Goal: Contribute content: Contribute content

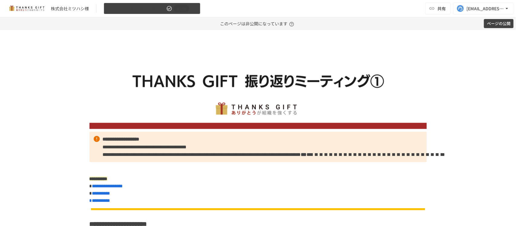
click at [148, 10] on span "【[DATE]】運用開始後 振り返りMTG" at bounding box center [136, 9] width 57 height 8
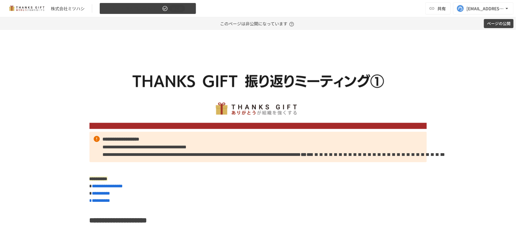
click at [137, 6] on span "【2025年8月】運用開始後 振り返りMTG" at bounding box center [131, 9] width 57 height 8
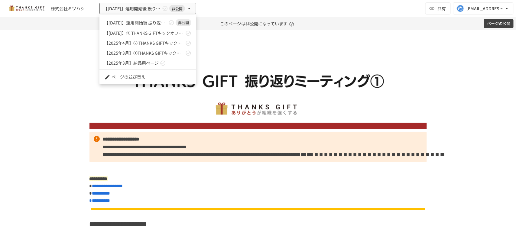
click at [45, 102] on div at bounding box center [258, 113] width 516 height 226
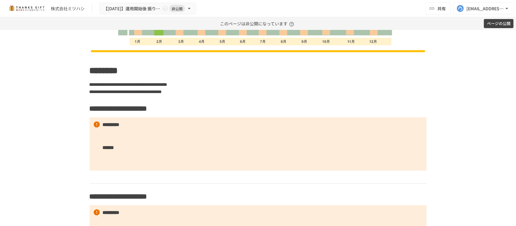
scroll to position [1058, 0]
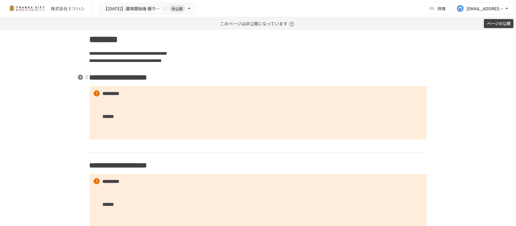
click at [241, 77] on h2 "**********" at bounding box center [257, 77] width 337 height 12
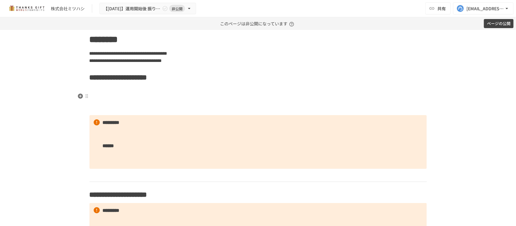
click at [79, 95] on icon "button" at bounding box center [80, 96] width 5 height 5
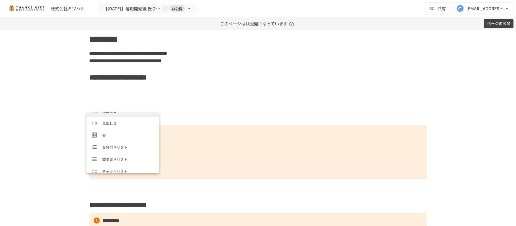
scroll to position [76, 0]
click at [110, 162] on span "画像" at bounding box center [128, 164] width 52 height 6
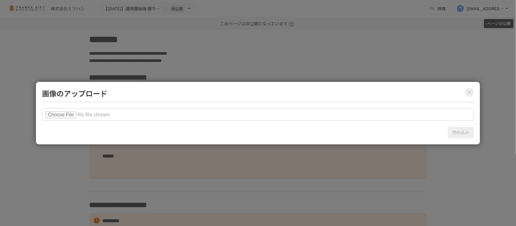
click at [63, 116] on input "file" at bounding box center [258, 114] width 432 height 13
type input "**********"
click at [458, 134] on button "埋め込み" at bounding box center [461, 132] width 26 height 11
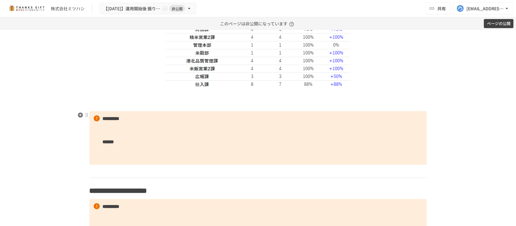
scroll to position [1284, 0]
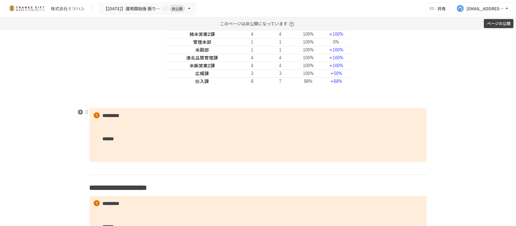
click at [166, 103] on p at bounding box center [257, 102] width 337 height 8
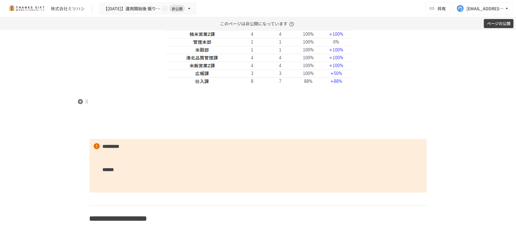
drag, startPoint x: 130, startPoint y: 96, endPoint x: 119, endPoint y: 95, distance: 11.2
click at [79, 102] on icon "button" at bounding box center [80, 101] width 5 height 5
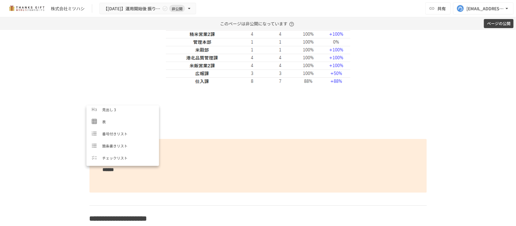
scroll to position [76, 0]
click at [116, 152] on li "画像" at bounding box center [122, 157] width 73 height 12
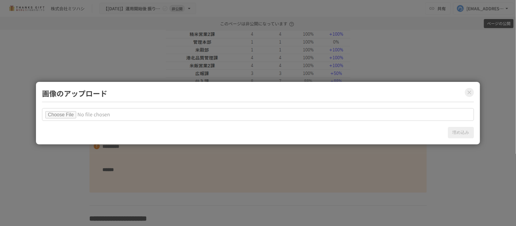
click at [78, 116] on input "file" at bounding box center [258, 114] width 432 height 13
type input "**********"
click at [455, 135] on button "埋め込み" at bounding box center [461, 132] width 26 height 11
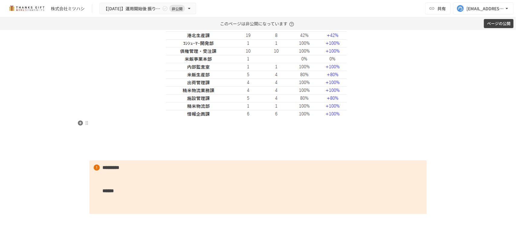
scroll to position [1473, 0]
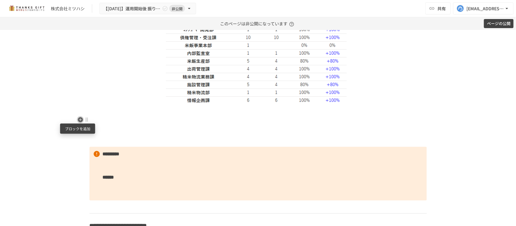
click at [77, 117] on icon "button" at bounding box center [80, 120] width 6 height 6
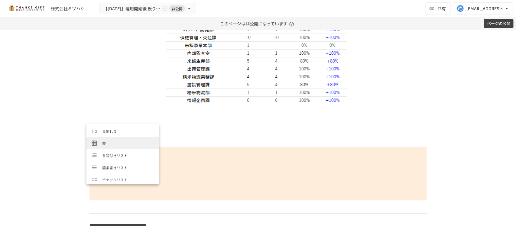
scroll to position [76, 0]
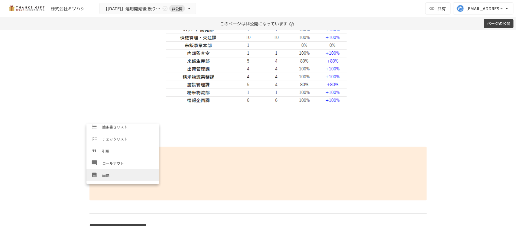
click at [114, 174] on span "画像" at bounding box center [128, 175] width 52 height 6
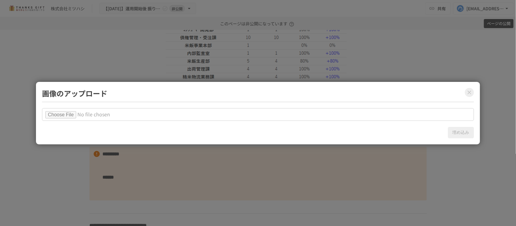
click at [64, 118] on input "file" at bounding box center [258, 114] width 432 height 13
type input "**********"
click at [455, 134] on button "埋め込み" at bounding box center [461, 132] width 26 height 11
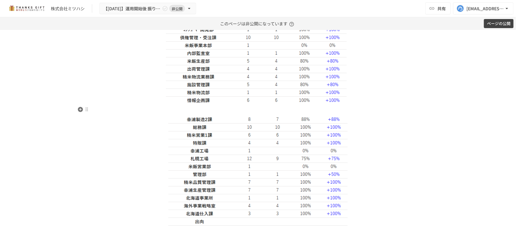
click at [248, 110] on p at bounding box center [257, 110] width 337 height 8
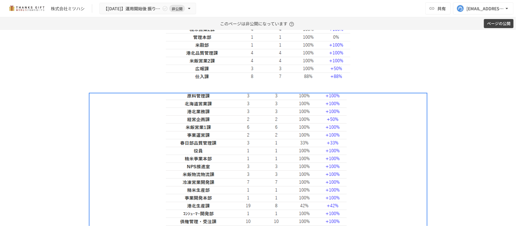
scroll to position [1247, 0]
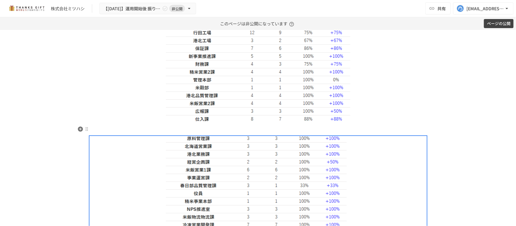
click at [248, 128] on p at bounding box center [257, 129] width 337 height 8
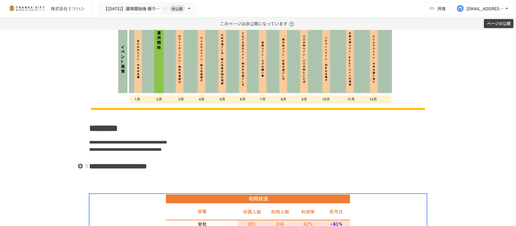
scroll to position [982, 0]
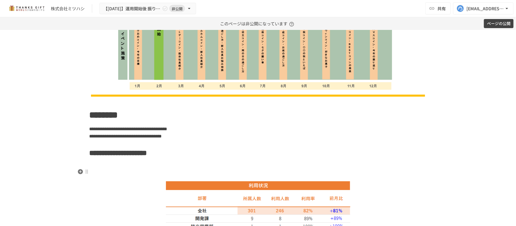
click at [244, 167] on h2 at bounding box center [257, 172] width 337 height 12
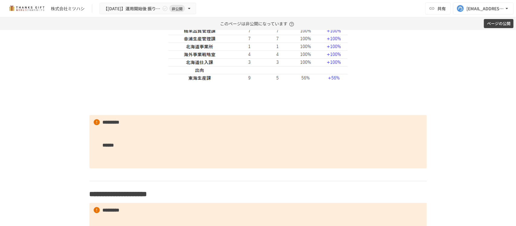
scroll to position [1587, 0]
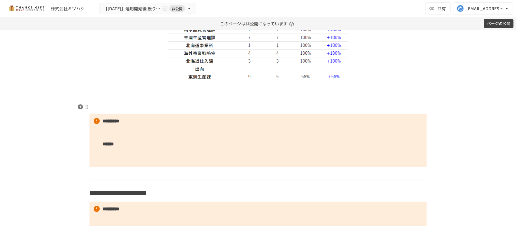
click at [242, 106] on p at bounding box center [257, 107] width 337 height 8
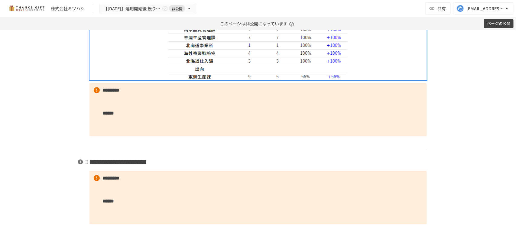
click at [245, 157] on h2 "**********" at bounding box center [257, 162] width 337 height 12
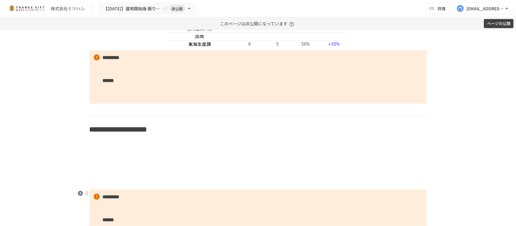
scroll to position [1662, 0]
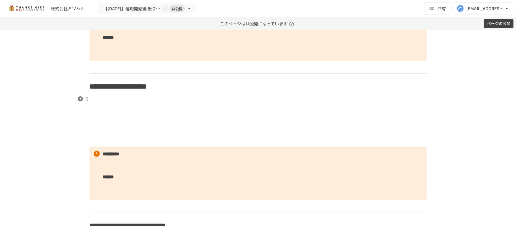
click at [130, 96] on p at bounding box center [257, 99] width 337 height 8
click at [91, 101] on p at bounding box center [257, 99] width 337 height 8
click at [78, 98] on icon "button" at bounding box center [80, 98] width 5 height 5
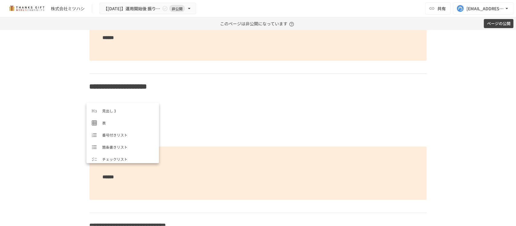
scroll to position [76, 0]
click at [120, 160] on li "画像" at bounding box center [122, 154] width 73 height 12
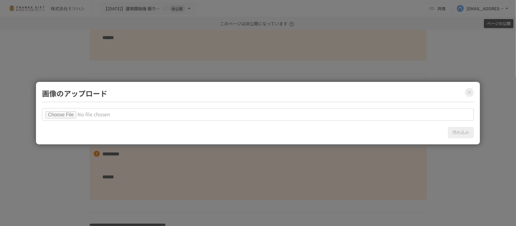
click at [73, 117] on input "file" at bounding box center [258, 114] width 432 height 13
type input "**********"
click at [460, 131] on button "埋め込み" at bounding box center [461, 132] width 26 height 11
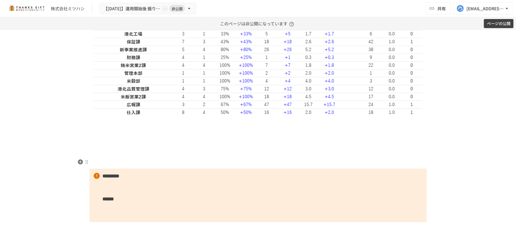
scroll to position [1851, 0]
click at [120, 122] on p at bounding box center [257, 121] width 337 height 8
click at [78, 119] on icon "button" at bounding box center [80, 120] width 5 height 5
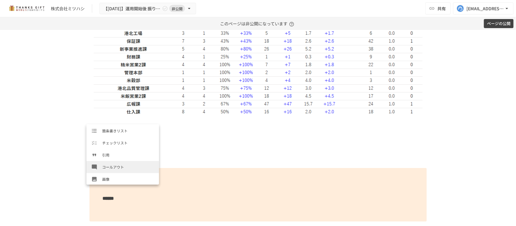
scroll to position [76, 0]
click at [115, 171] on li "画像" at bounding box center [122, 176] width 73 height 12
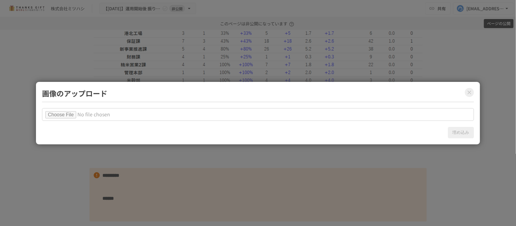
click at [65, 114] on input "file" at bounding box center [258, 114] width 432 height 13
type input "**********"
click at [459, 132] on button "埋め込み" at bounding box center [461, 132] width 26 height 11
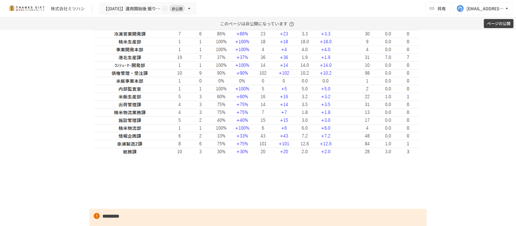
scroll to position [2078, 0]
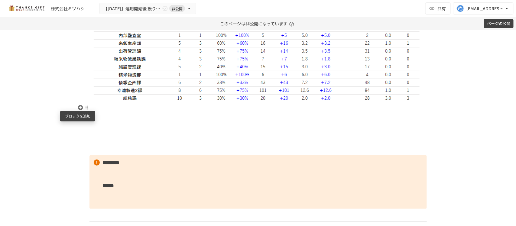
click at [81, 107] on button "button" at bounding box center [80, 107] width 7 height 7
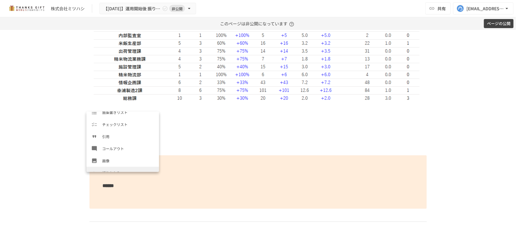
scroll to position [113, 0]
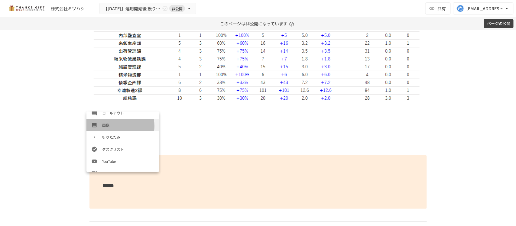
click at [117, 126] on span "画像" at bounding box center [128, 125] width 52 height 6
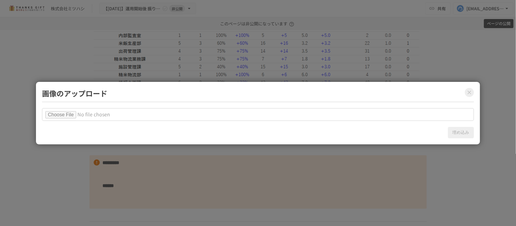
click at [82, 112] on input "file" at bounding box center [258, 114] width 432 height 13
type input "**********"
click at [458, 134] on button "埋め込み" at bounding box center [461, 132] width 26 height 11
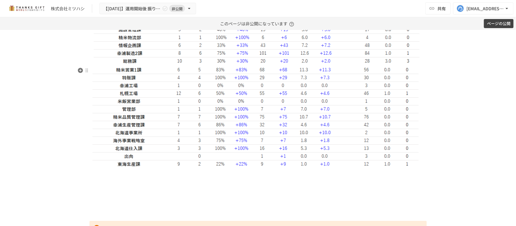
scroll to position [2191, 0]
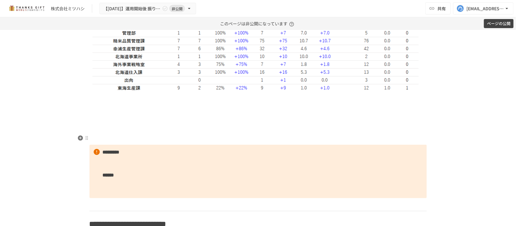
click at [138, 134] on p at bounding box center [257, 138] width 337 height 8
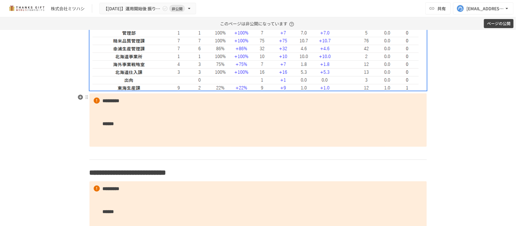
click at [153, 141] on p "********* ******" at bounding box center [257, 120] width 337 height 54
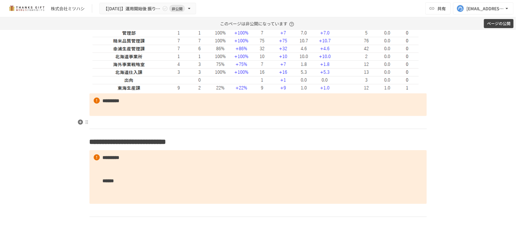
click at [149, 126] on p at bounding box center [257, 122] width 337 height 8
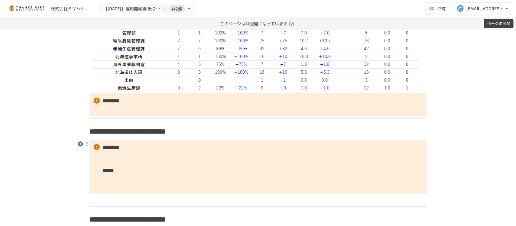
click at [353, 136] on h2 "**********" at bounding box center [257, 131] width 337 height 12
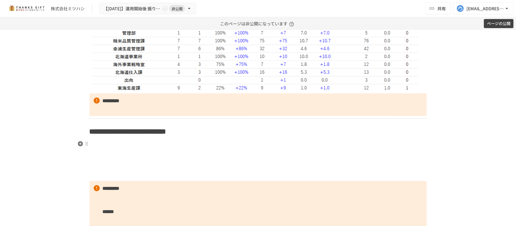
click at [162, 141] on p at bounding box center [257, 144] width 337 height 8
click at [79, 145] on icon "button" at bounding box center [80, 143] width 5 height 5
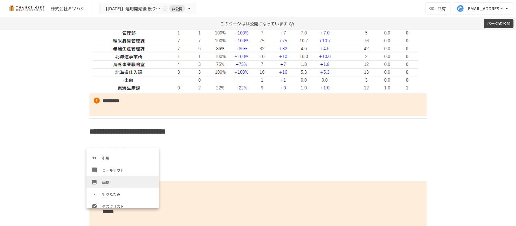
scroll to position [93, 0]
click at [122, 183] on span "画像" at bounding box center [128, 182] width 52 height 6
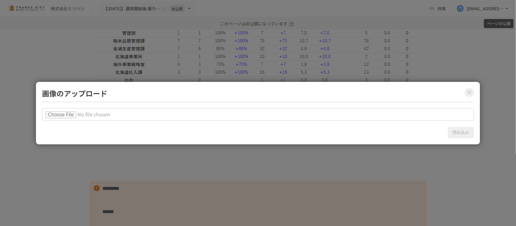
click at [73, 116] on input "file" at bounding box center [258, 114] width 432 height 13
click at [65, 111] on input "file" at bounding box center [258, 114] width 432 height 13
type input "**********"
click at [457, 133] on button "埋め込み" at bounding box center [461, 132] width 26 height 11
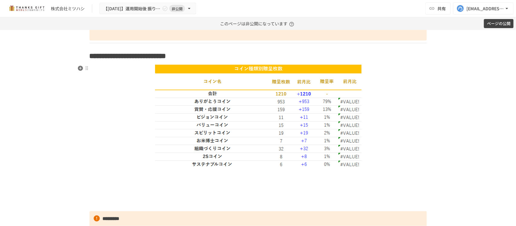
scroll to position [2342, 0]
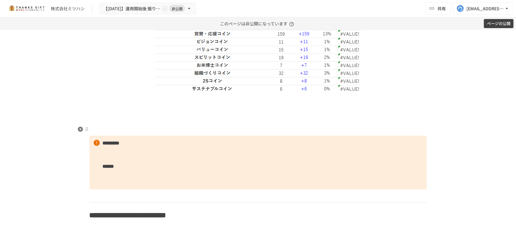
click at [225, 131] on p at bounding box center [257, 129] width 337 height 8
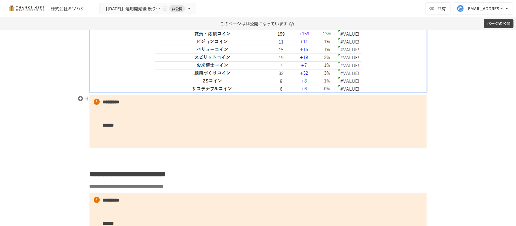
click at [225, 131] on p "********* ******" at bounding box center [257, 122] width 337 height 54
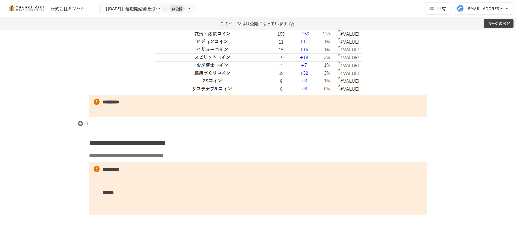
click at [221, 126] on p at bounding box center [257, 124] width 337 height 8
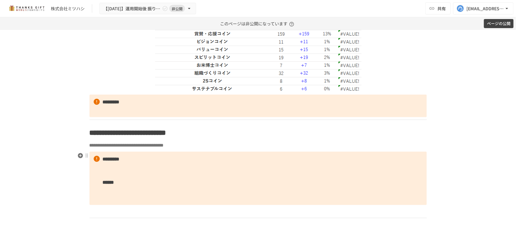
click at [274, 146] on p "**********" at bounding box center [257, 145] width 337 height 8
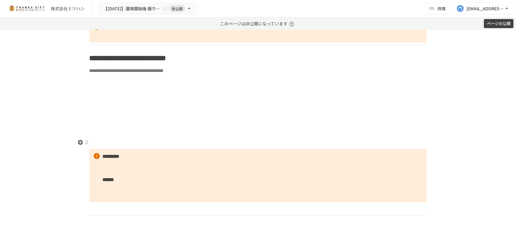
scroll to position [2418, 0]
drag, startPoint x: 104, startPoint y: 80, endPoint x: 94, endPoint y: 83, distance: 10.6
click at [103, 80] on p at bounding box center [257, 80] width 337 height 8
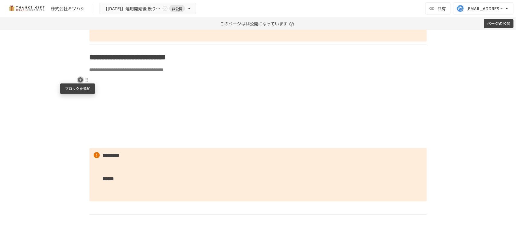
click at [77, 80] on icon "button" at bounding box center [80, 80] width 6 height 6
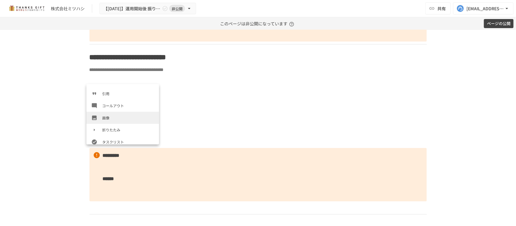
scroll to position [94, 0]
click at [115, 115] on span "画像" at bounding box center [128, 117] width 52 height 6
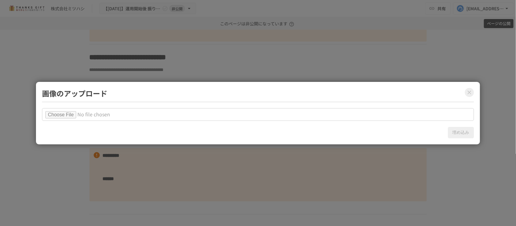
click at [67, 114] on input "file" at bounding box center [258, 114] width 432 height 13
type input "**********"
click at [461, 131] on button "埋め込み" at bounding box center [461, 132] width 26 height 11
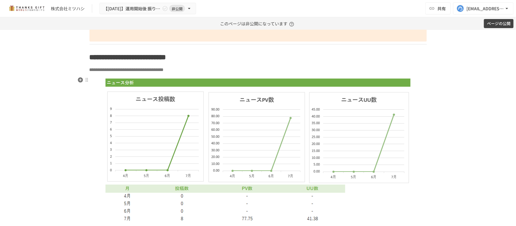
scroll to position [2569, 0]
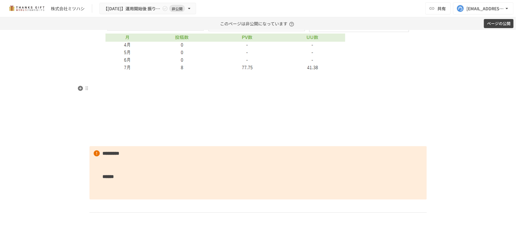
drag, startPoint x: 108, startPoint y: 84, endPoint x: 82, endPoint y: 84, distance: 25.7
click at [78, 90] on icon "button" at bounding box center [80, 88] width 5 height 5
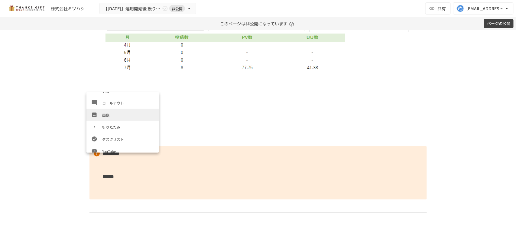
scroll to position [105, 0]
click at [114, 112] on span "画像" at bounding box center [128, 115] width 52 height 6
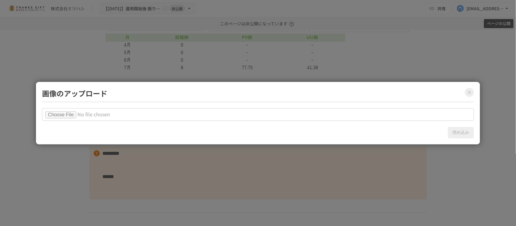
click at [76, 114] on input "file" at bounding box center [258, 114] width 432 height 13
type input "**********"
click at [464, 130] on button "埋め込み" at bounding box center [461, 132] width 26 height 11
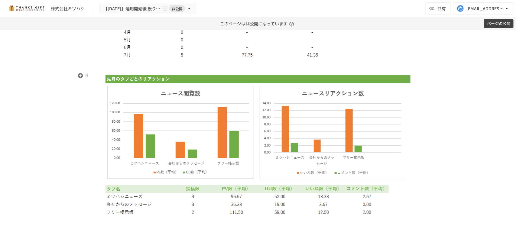
click at [259, 72] on div at bounding box center [257, 144] width 337 height 145
click at [265, 67] on p at bounding box center [257, 66] width 337 height 8
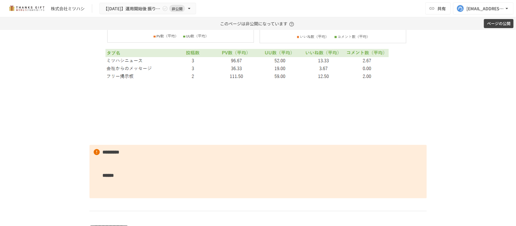
scroll to position [2733, 0]
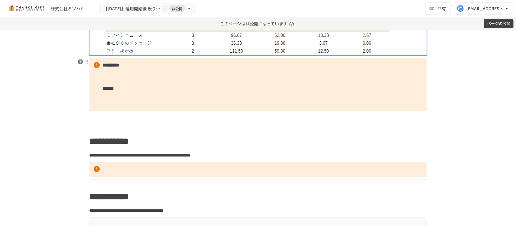
click at [244, 91] on p "********* ******" at bounding box center [257, 85] width 337 height 54
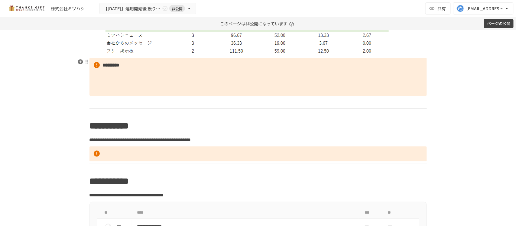
click at [244, 91] on p "*********" at bounding box center [257, 77] width 337 height 38
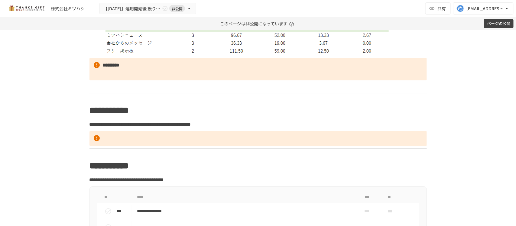
click at [244, 91] on p at bounding box center [257, 87] width 337 height 8
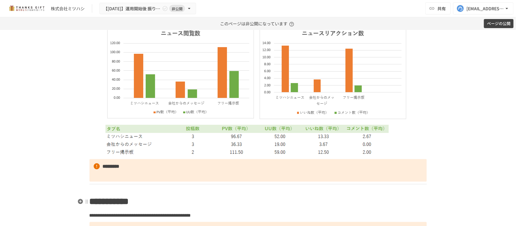
scroll to position [2393, 0]
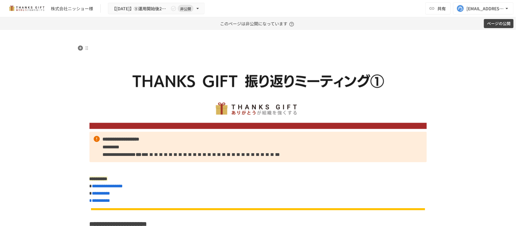
click at [165, 99] on img at bounding box center [257, 87] width 337 height 84
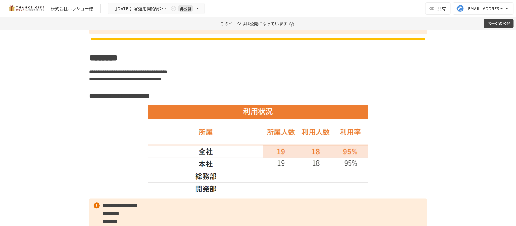
scroll to position [529, 0]
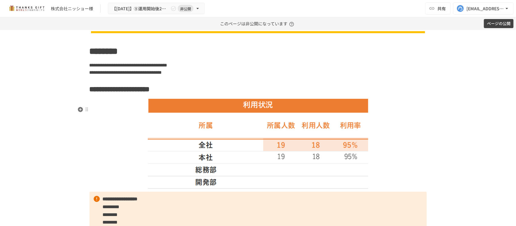
click at [226, 95] on h2 "**********" at bounding box center [257, 89] width 337 height 12
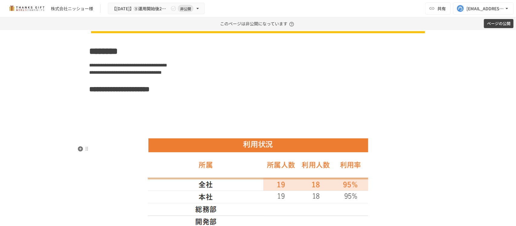
click at [188, 165] on img at bounding box center [258, 183] width 221 height 91
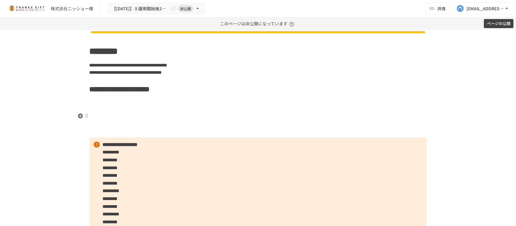
click at [140, 114] on h2 at bounding box center [257, 108] width 337 height 12
click at [78, 115] on icon "button" at bounding box center [80, 115] width 5 height 5
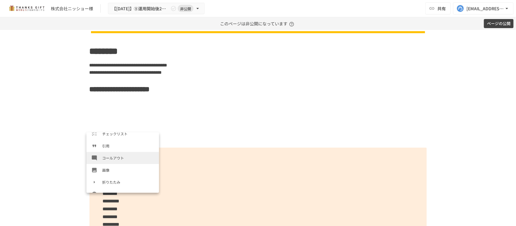
scroll to position [89, 0]
click at [109, 169] on span "画像" at bounding box center [128, 170] width 52 height 6
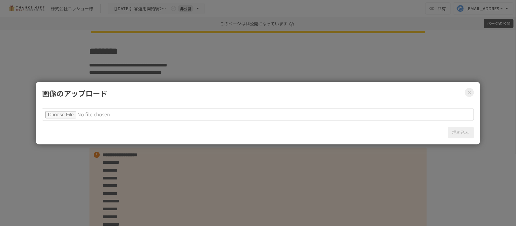
click at [52, 116] on input "file" at bounding box center [258, 114] width 432 height 13
type input "**********"
click at [461, 134] on button "埋め込み" at bounding box center [461, 132] width 26 height 11
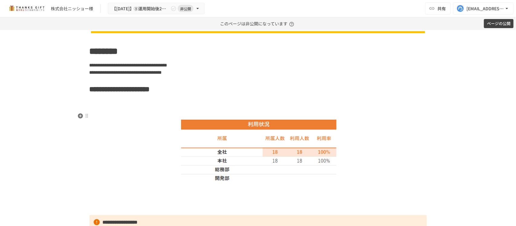
click at [307, 114] on h2 at bounding box center [257, 108] width 337 height 12
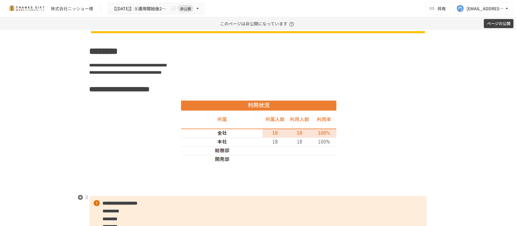
click at [265, 194] on p at bounding box center [257, 190] width 337 height 8
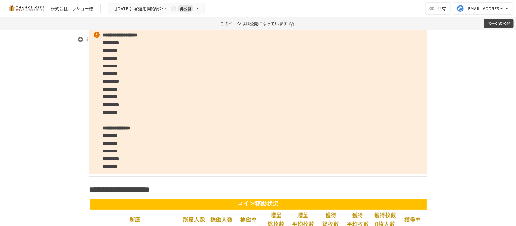
scroll to position [680, 0]
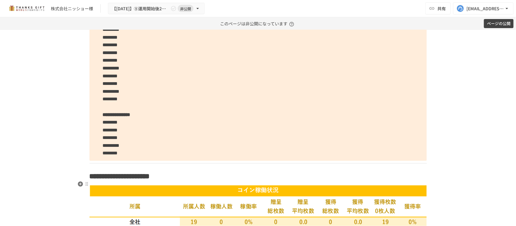
click at [228, 182] on h2 "**********" at bounding box center [257, 176] width 337 height 12
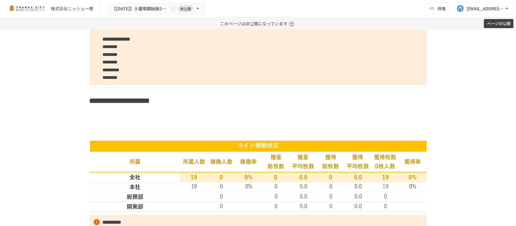
scroll to position [831, 0]
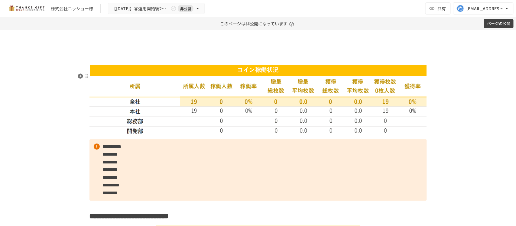
click at [241, 131] on img at bounding box center [257, 101] width 337 height 72
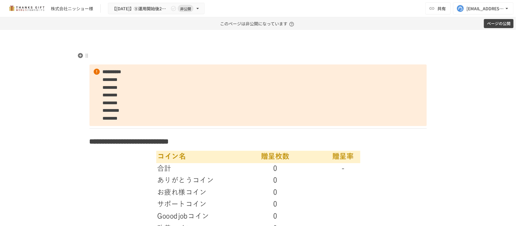
click at [139, 41] on p at bounding box center [257, 38] width 337 height 8
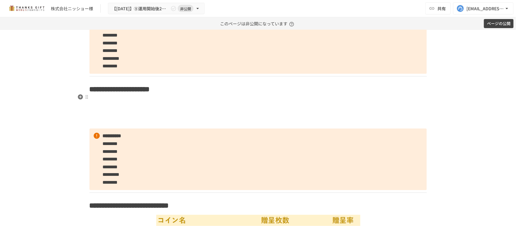
scroll to position [756, 0]
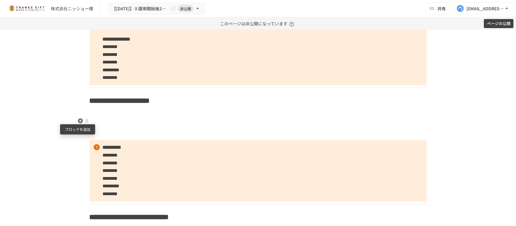
click at [78, 120] on icon "button" at bounding box center [80, 120] width 5 height 5
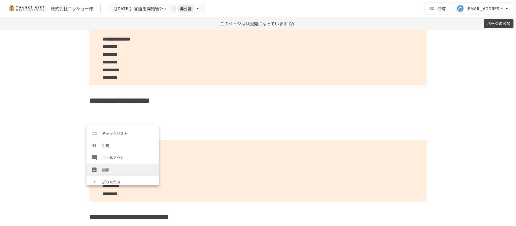
scroll to position [82, 0]
click at [114, 171] on span "画像" at bounding box center [128, 170] width 52 height 6
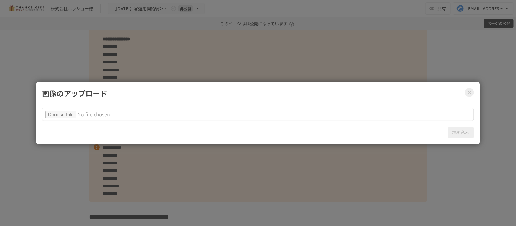
click at [69, 112] on input "file" at bounding box center [258, 114] width 432 height 13
type input "**********"
click at [461, 133] on button "埋め込み" at bounding box center [461, 132] width 26 height 11
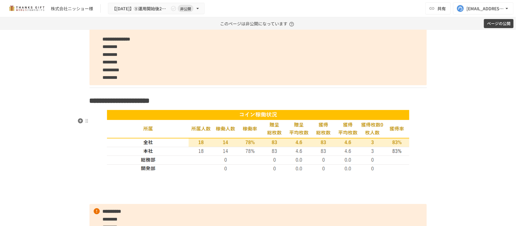
scroll to position [831, 0]
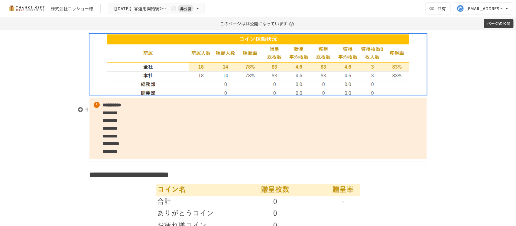
scroll to position [869, 0]
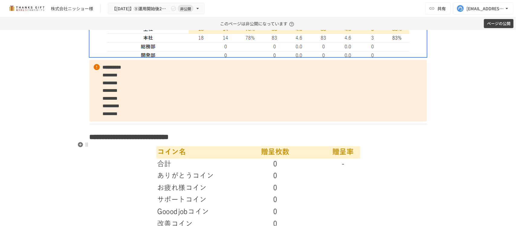
click at [282, 143] on h2 "**********" at bounding box center [257, 137] width 337 height 12
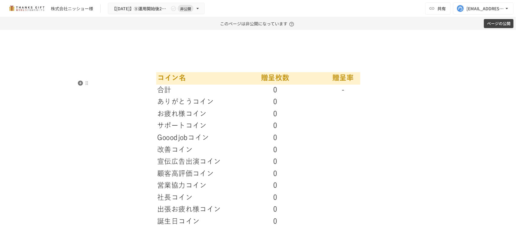
click at [283, 140] on img at bounding box center [258, 150] width 205 height 157
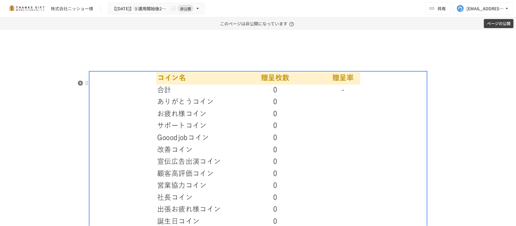
scroll to position [982, 0]
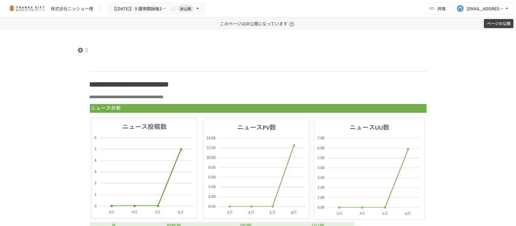
click at [107, 48] on h2 at bounding box center [257, 42] width 337 height 12
click at [77, 50] on icon "button" at bounding box center [80, 50] width 6 height 6
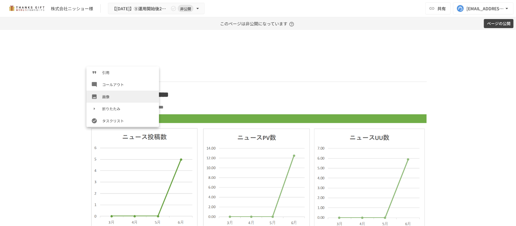
scroll to position [97, 0]
click at [119, 92] on li "画像" at bounding box center [122, 96] width 73 height 12
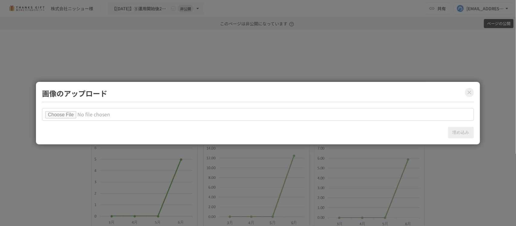
click at [63, 118] on input "file" at bounding box center [258, 114] width 432 height 13
type input "**********"
drag, startPoint x: 455, startPoint y: 132, endPoint x: 446, endPoint y: 132, distance: 8.8
click at [455, 132] on button "埋め込み" at bounding box center [461, 132] width 26 height 11
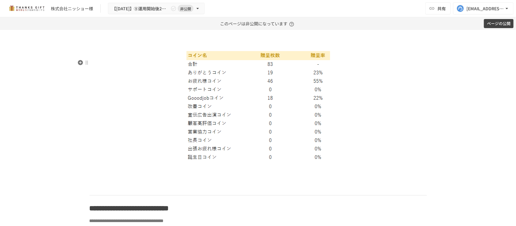
scroll to position [1020, 0]
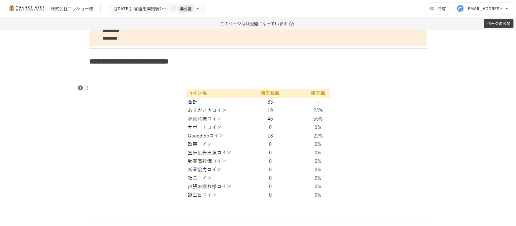
click at [257, 86] on h2 at bounding box center [257, 80] width 337 height 12
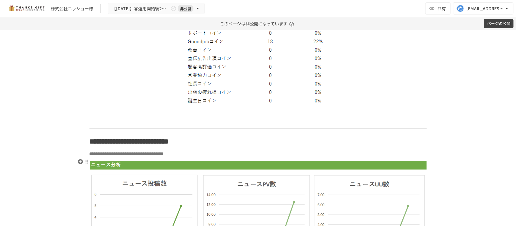
click at [274, 158] on p "**********" at bounding box center [257, 154] width 337 height 8
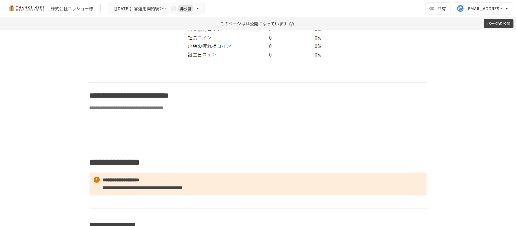
scroll to position [1058, 0]
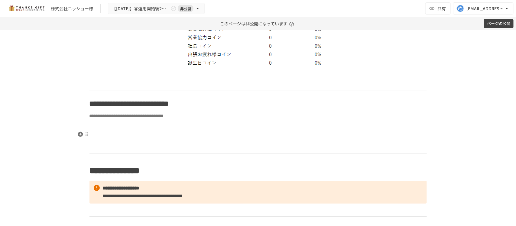
click at [125, 130] on p at bounding box center [257, 126] width 337 height 8
click at [78, 135] on icon "button" at bounding box center [80, 134] width 5 height 5
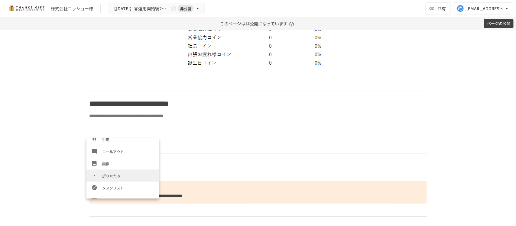
scroll to position [102, 0]
click at [111, 165] on span "画像" at bounding box center [128, 163] width 52 height 6
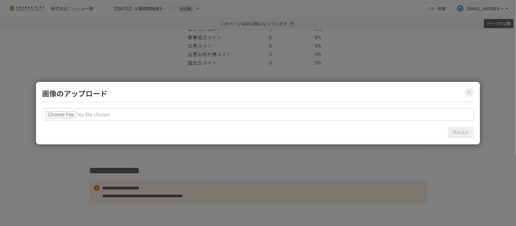
click at [70, 117] on input "file" at bounding box center [258, 114] width 432 height 13
type input "**********"
click at [453, 131] on button "埋め込み" at bounding box center [461, 132] width 26 height 11
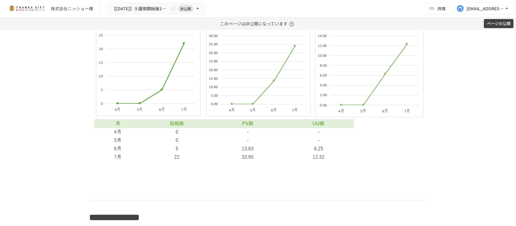
scroll to position [1209, 0]
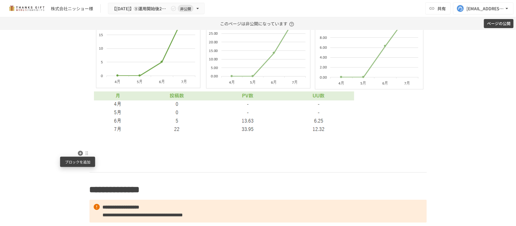
click at [80, 152] on icon "button" at bounding box center [80, 153] width 6 height 6
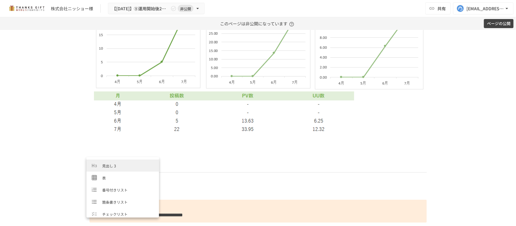
scroll to position [76, 0]
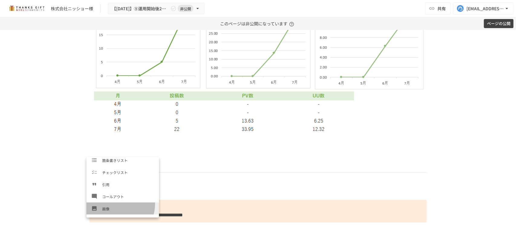
click at [117, 204] on li "画像" at bounding box center [122, 208] width 73 height 12
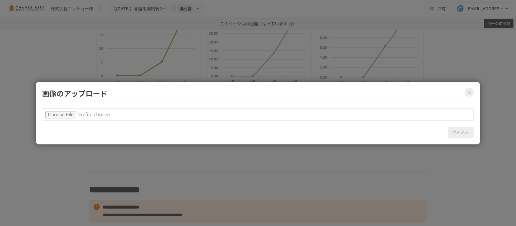
click at [68, 114] on input "file" at bounding box center [258, 114] width 432 height 13
type input "**********"
click at [456, 133] on button "埋め込み" at bounding box center [461, 132] width 26 height 11
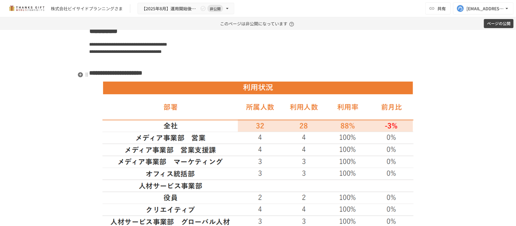
scroll to position [529, 0]
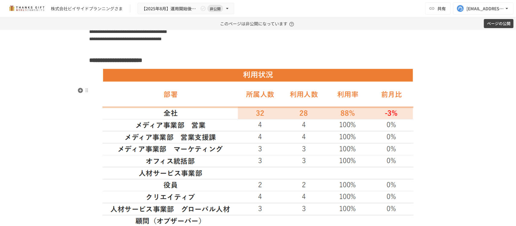
click at [240, 66] on h3 "**********" at bounding box center [257, 60] width 337 height 10
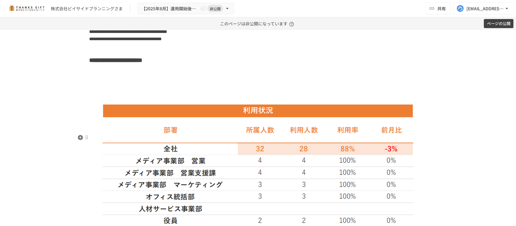
click at [229, 146] on img at bounding box center [257, 189] width 311 height 171
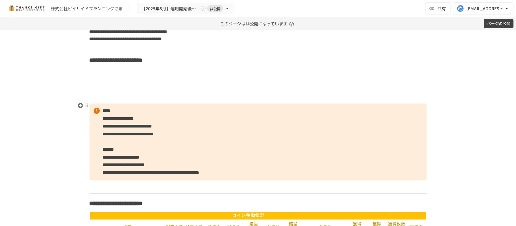
click at [78, 104] on icon "button" at bounding box center [80, 105] width 5 height 5
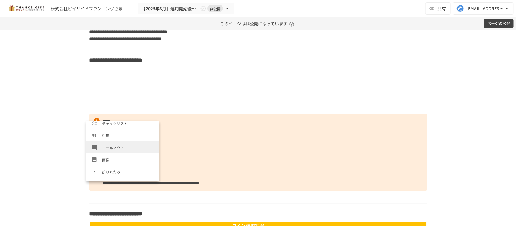
scroll to position [98, 0]
click at [116, 151] on span "画像" at bounding box center [128, 150] width 52 height 6
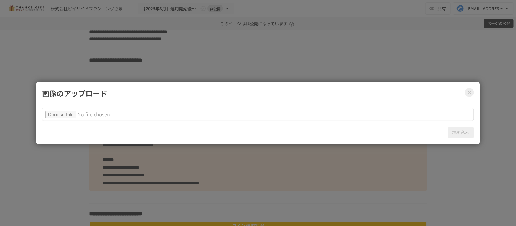
click at [77, 118] on input "file" at bounding box center [258, 114] width 432 height 13
type input "**********"
click at [462, 132] on button "埋め込み" at bounding box center [461, 132] width 26 height 11
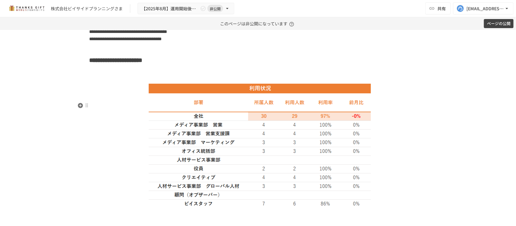
click at [260, 81] on h3 at bounding box center [257, 75] width 337 height 10
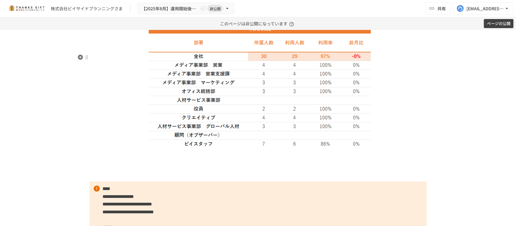
scroll to position [642, 0]
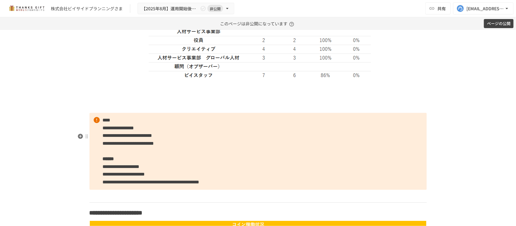
click at [248, 110] on p at bounding box center [257, 106] width 337 height 8
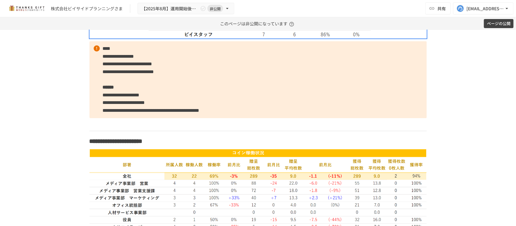
scroll to position [756, 0]
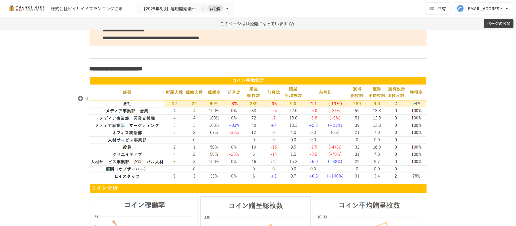
drag, startPoint x: 212, startPoint y: 97, endPoint x: 218, endPoint y: 97, distance: 5.1
click at [215, 74] on h3 "**********" at bounding box center [257, 68] width 337 height 10
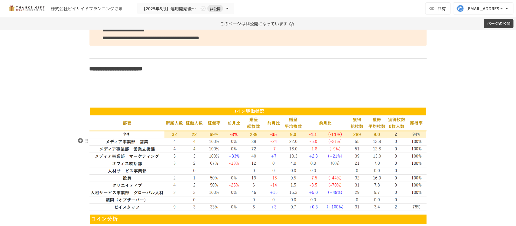
click at [206, 160] on img at bounding box center [257, 159] width 337 height 104
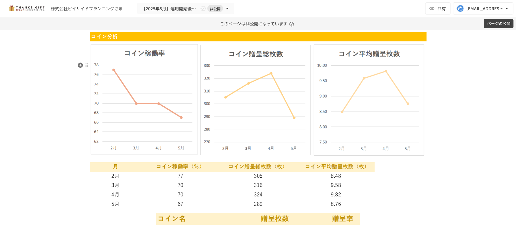
click at [212, 127] on img at bounding box center [257, 121] width 337 height 178
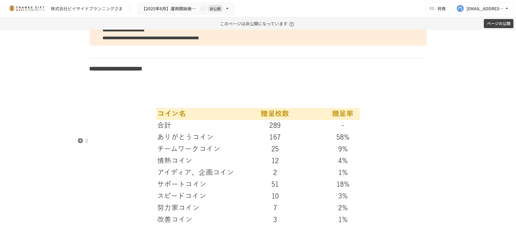
click at [193, 160] on img at bounding box center [258, 178] width 205 height 143
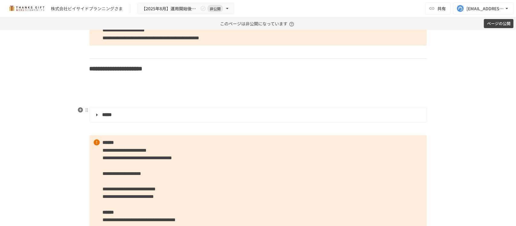
click at [125, 84] on p at bounding box center [257, 80] width 337 height 8
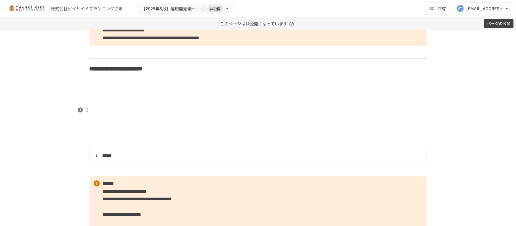
click at [121, 84] on p at bounding box center [257, 80] width 337 height 8
click at [80, 108] on icon "button" at bounding box center [80, 110] width 6 height 6
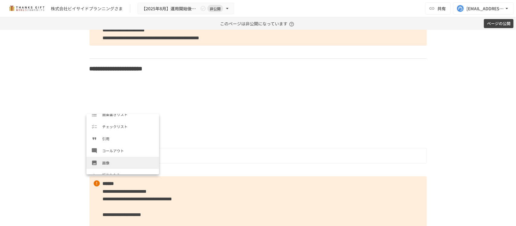
scroll to position [79, 0]
click at [118, 161] on span "画像" at bounding box center [128, 162] width 52 height 6
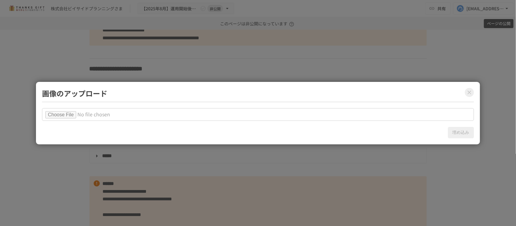
click at [72, 114] on input "file" at bounding box center [258, 114] width 432 height 13
type input "**********"
click at [463, 132] on button "埋め込み" at bounding box center [461, 132] width 26 height 11
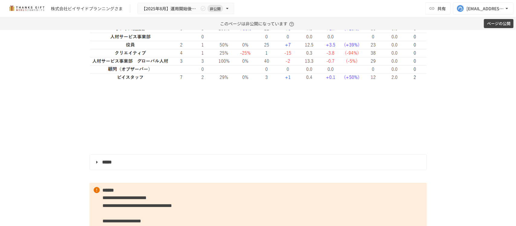
scroll to position [869, 0]
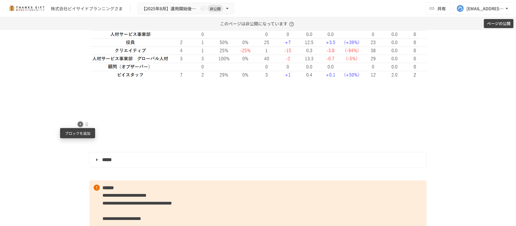
click at [78, 121] on icon "button" at bounding box center [80, 124] width 6 height 6
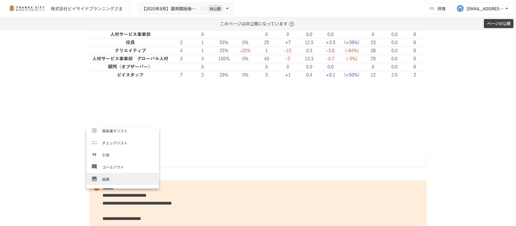
scroll to position [76, 0]
click at [115, 176] on span "画像" at bounding box center [128, 179] width 52 height 6
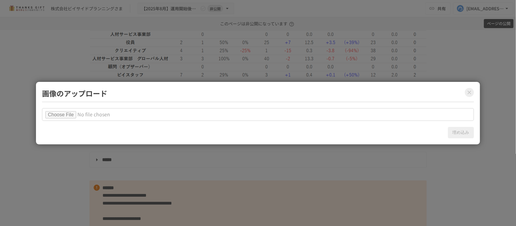
click at [75, 119] on input "file" at bounding box center [258, 114] width 432 height 13
type input "**********"
click at [457, 133] on button "埋め込み" at bounding box center [461, 132] width 26 height 11
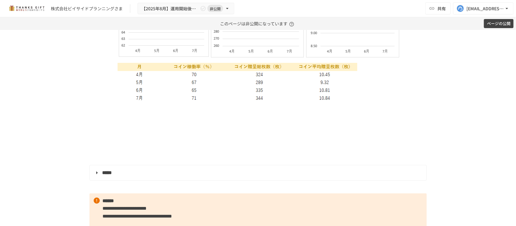
scroll to position [1058, 0]
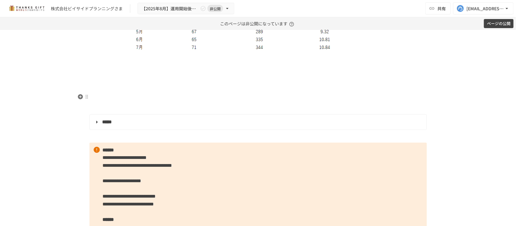
click at [123, 60] on p at bounding box center [257, 57] width 337 height 8
click at [79, 86] on icon "button" at bounding box center [80, 86] width 5 height 5
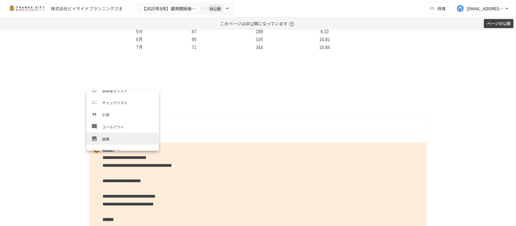
scroll to position [79, 0]
click at [117, 138] on span "画像" at bounding box center [128, 139] width 52 height 6
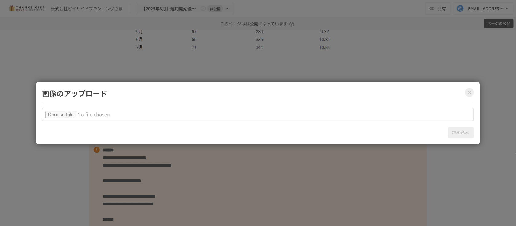
click at [77, 113] on input "file" at bounding box center [258, 114] width 432 height 13
type input "**********"
click at [454, 133] on button "埋め込み" at bounding box center [461, 132] width 26 height 11
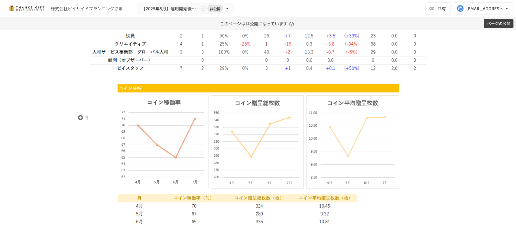
scroll to position [869, 0]
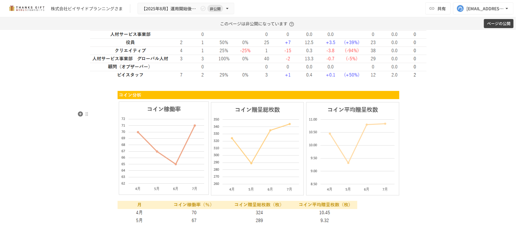
click at [226, 88] on p at bounding box center [257, 84] width 337 height 8
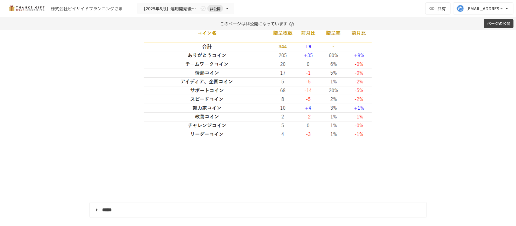
scroll to position [1096, 0]
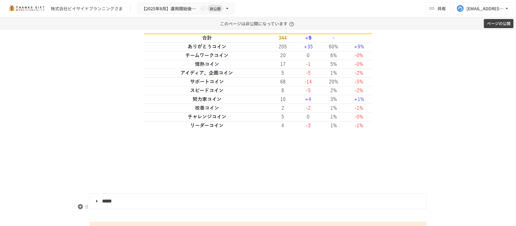
click at [212, 202] on div "**********" at bounding box center [258, 186] width 369 height 2475
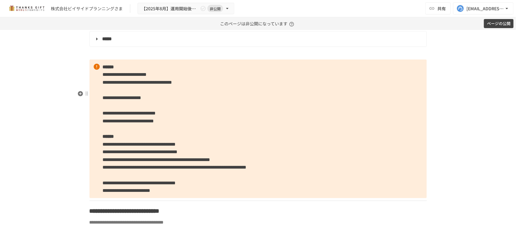
scroll to position [1209, 0]
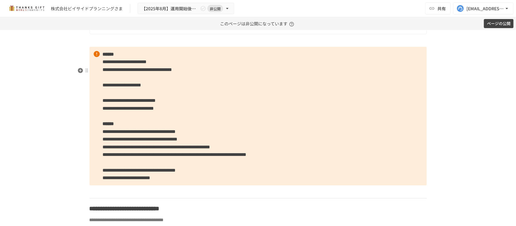
click at [93, 44] on p at bounding box center [257, 41] width 337 height 8
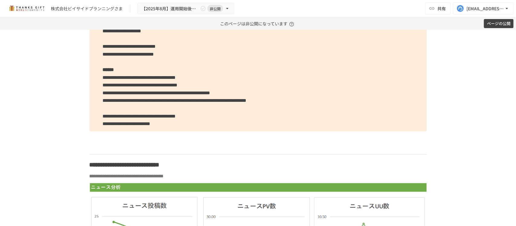
scroll to position [1322, 0]
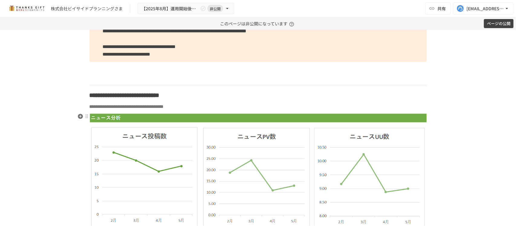
click at [120, 83] on p at bounding box center [257, 79] width 337 height 8
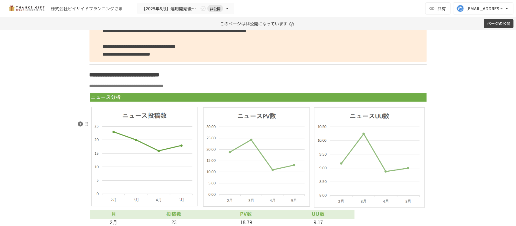
click at [272, 90] on p "**********" at bounding box center [257, 86] width 337 height 8
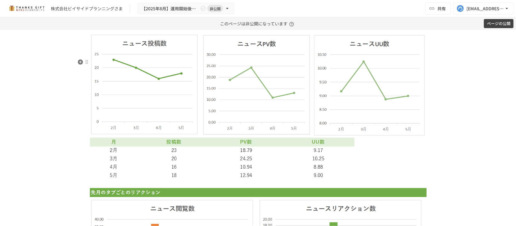
click at [270, 130] on img at bounding box center [257, 187] width 337 height 333
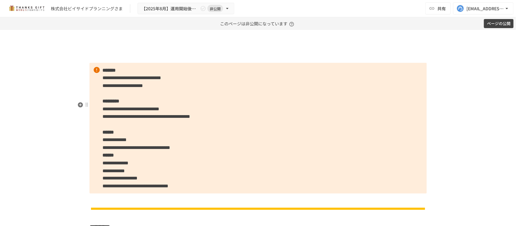
scroll to position [1360, 0]
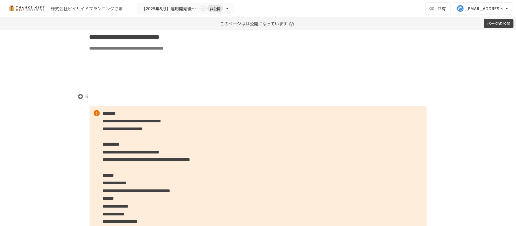
click at [98, 63] on p at bounding box center [257, 59] width 337 height 8
click at [79, 96] on icon "button" at bounding box center [80, 96] width 5 height 5
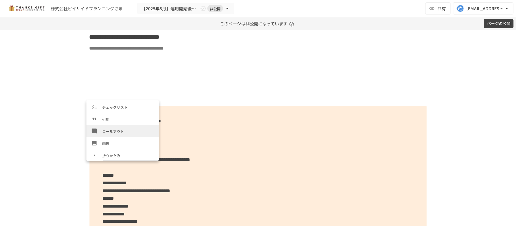
scroll to position [85, 0]
click at [120, 138] on li "画像" at bounding box center [122, 143] width 73 height 12
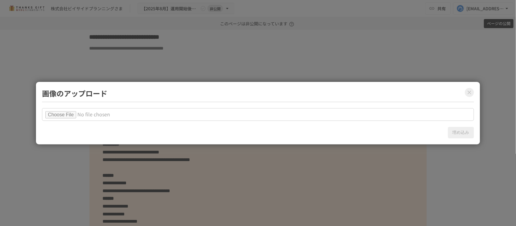
click at [85, 112] on input "file" at bounding box center [258, 114] width 432 height 13
type input "**********"
click at [463, 131] on button "埋め込み" at bounding box center [461, 132] width 26 height 11
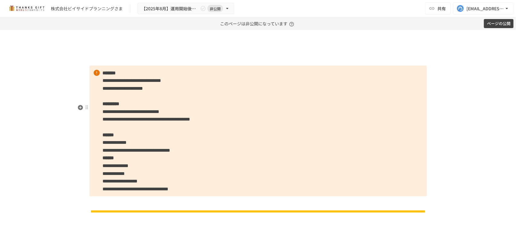
scroll to position [1549, 0]
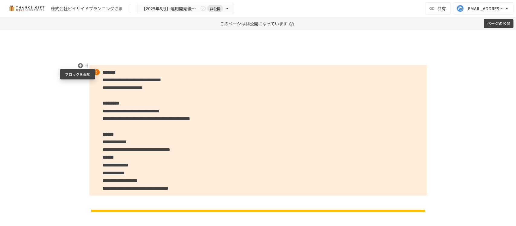
click at [79, 66] on icon "button" at bounding box center [80, 65] width 5 height 5
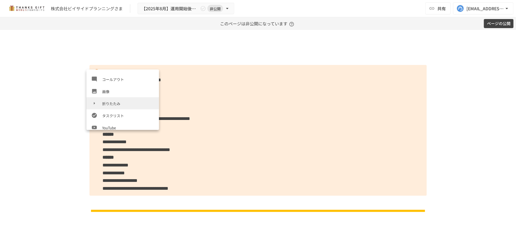
scroll to position [106, 0]
click at [112, 92] on span "画像" at bounding box center [128, 91] width 52 height 6
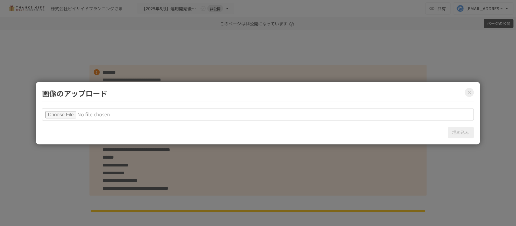
click at [77, 113] on input "file" at bounding box center [258, 114] width 432 height 13
type input "**********"
click at [455, 132] on button "埋め込み" at bounding box center [461, 132] width 26 height 11
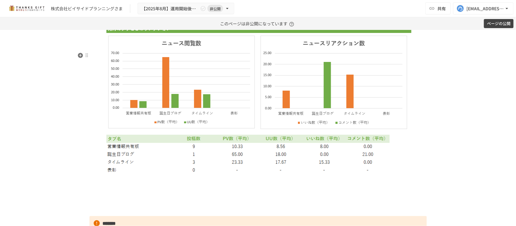
click at [241, 21] on p at bounding box center [257, 18] width 337 height 8
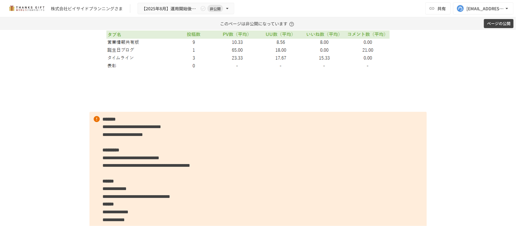
scroll to position [1662, 0]
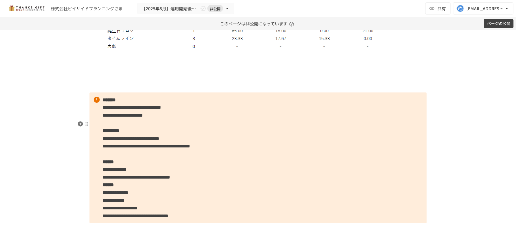
click at [228, 90] on p at bounding box center [257, 86] width 337 height 8
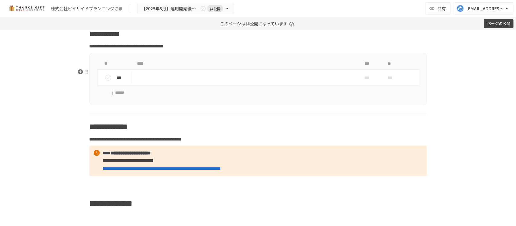
scroll to position [1927, 0]
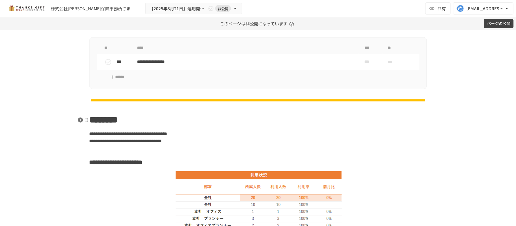
scroll to position [718, 0]
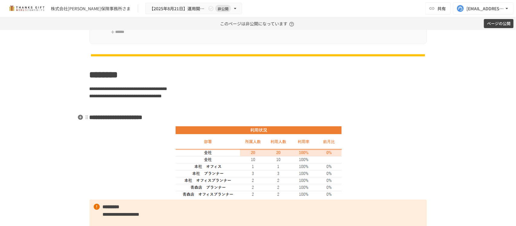
click at [232, 121] on h3 "**********" at bounding box center [257, 117] width 337 height 10
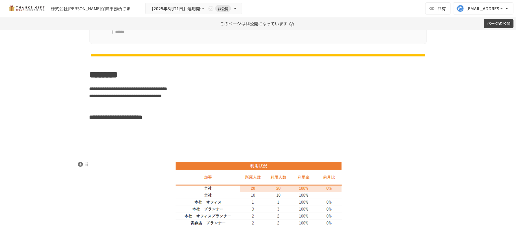
click at [226, 175] on img at bounding box center [257, 197] width 167 height 72
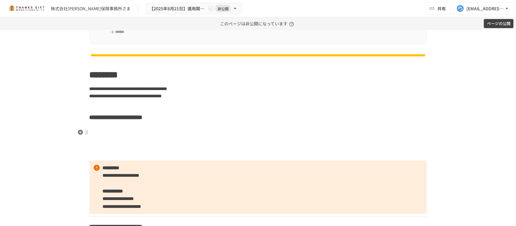
click at [102, 129] on h3 at bounding box center [257, 132] width 337 height 10
click at [79, 133] on icon "button" at bounding box center [80, 132] width 5 height 5
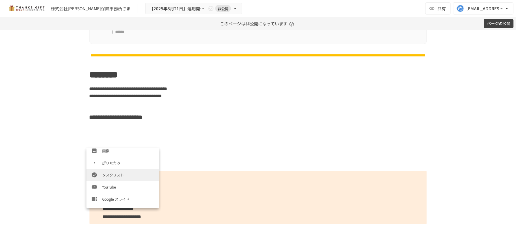
scroll to position [124, 0]
click at [115, 152] on span "画像" at bounding box center [128, 150] width 52 height 6
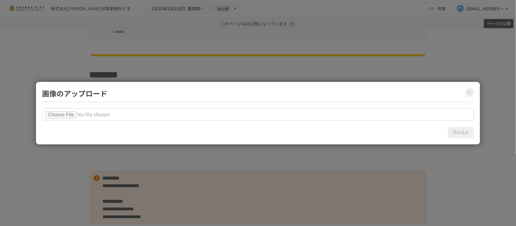
click at [81, 119] on input "file" at bounding box center [258, 114] width 432 height 13
type input "**********"
click at [458, 135] on button "埋め込み" at bounding box center [461, 132] width 26 height 11
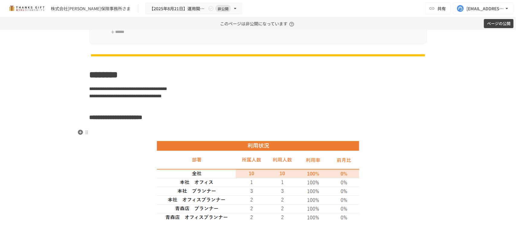
click at [268, 134] on h3 at bounding box center [257, 132] width 337 height 10
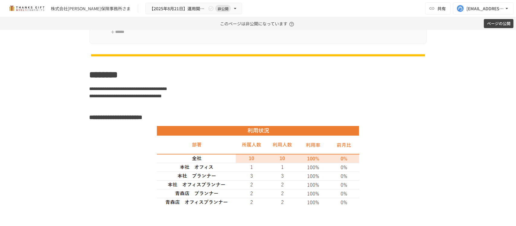
scroll to position [831, 0]
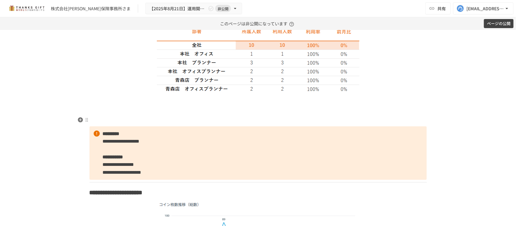
click at [264, 119] on p at bounding box center [257, 120] width 337 height 8
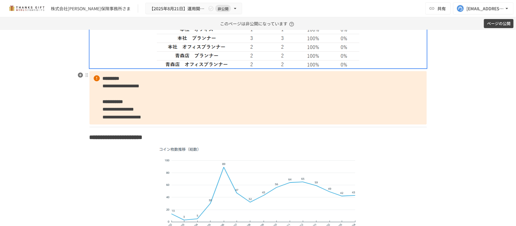
scroll to position [869, 0]
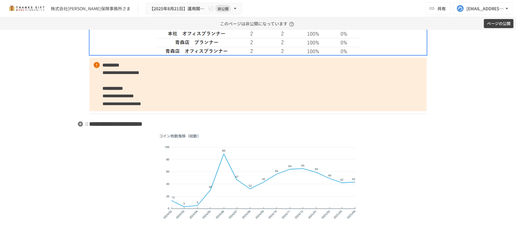
click at [255, 123] on h3 "**********" at bounding box center [257, 124] width 337 height 10
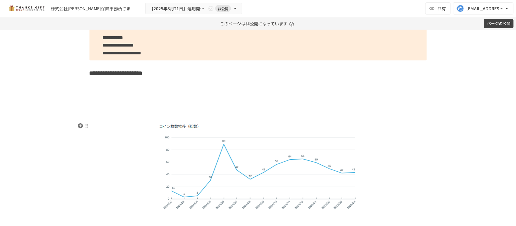
scroll to position [907, 0]
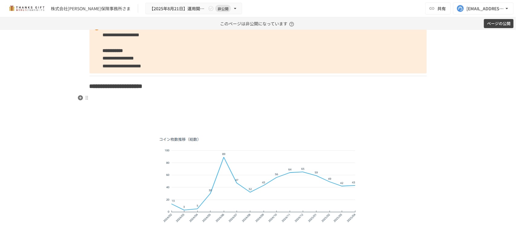
click at [94, 98] on p at bounding box center [257, 98] width 337 height 8
click at [79, 98] on icon "button" at bounding box center [80, 97] width 5 height 5
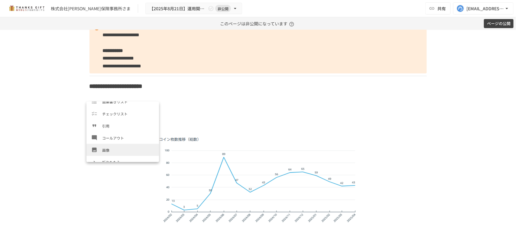
scroll to position [79, 0]
click at [117, 145] on li "画像" at bounding box center [122, 150] width 73 height 12
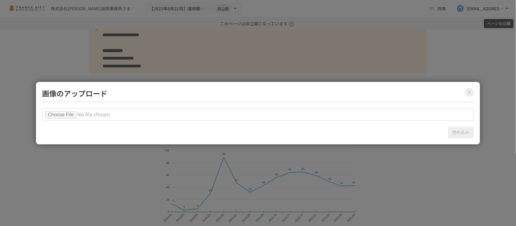
click at [79, 116] on input "file" at bounding box center [258, 114] width 432 height 13
type input "**********"
click at [455, 131] on button "埋め込み" at bounding box center [461, 132] width 26 height 11
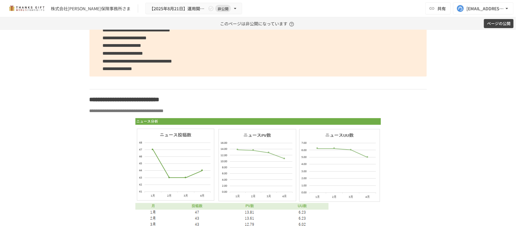
scroll to position [1587, 0]
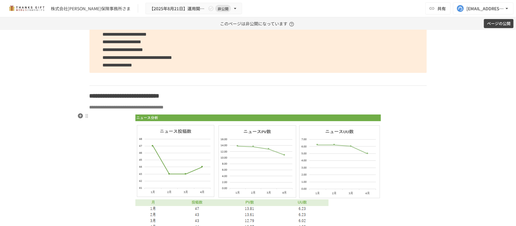
click at [274, 111] on p "**********" at bounding box center [257, 107] width 337 height 8
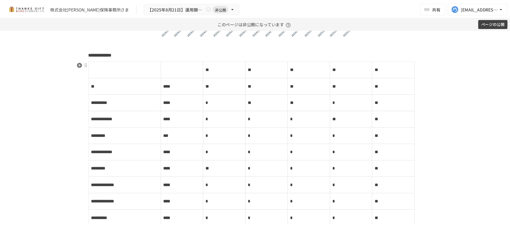
scroll to position [1284, 0]
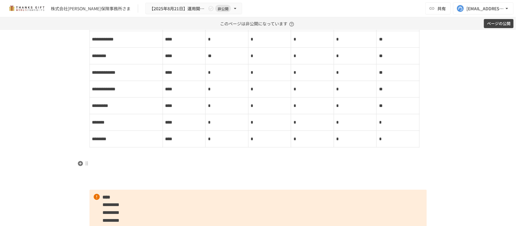
click at [125, 167] on p at bounding box center [257, 163] width 337 height 8
click at [78, 164] on icon "button" at bounding box center [80, 163] width 5 height 5
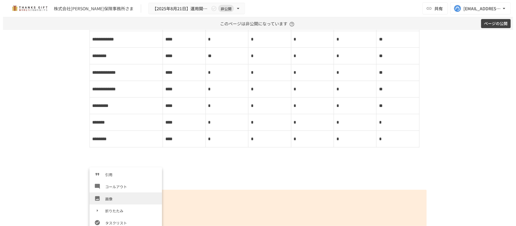
scroll to position [97, 0]
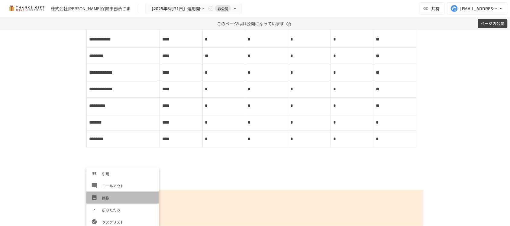
click at [125, 199] on span "画像" at bounding box center [128, 198] width 52 height 6
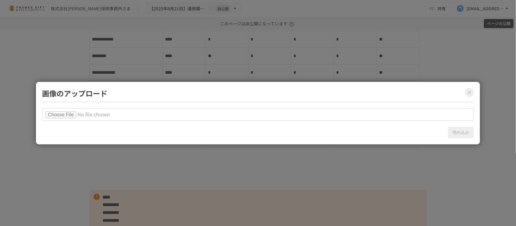
click at [67, 116] on input "file" at bounding box center [258, 114] width 432 height 13
type input "**********"
click at [457, 131] on button "埋め込み" at bounding box center [461, 132] width 26 height 11
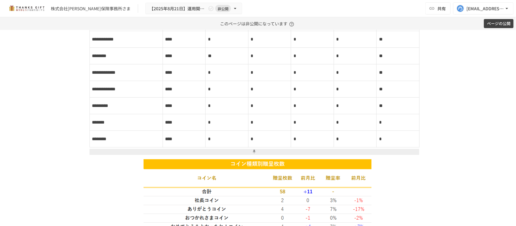
scroll to position [1436, 0]
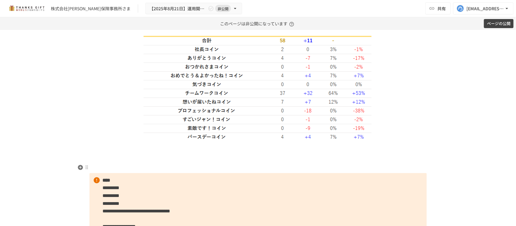
click at [261, 165] on p at bounding box center [257, 167] width 337 height 8
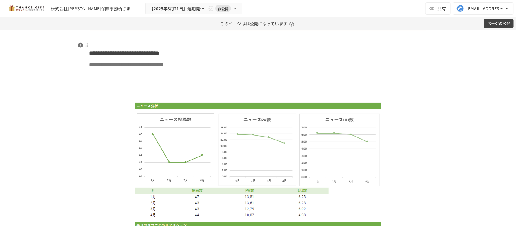
scroll to position [1813, 0]
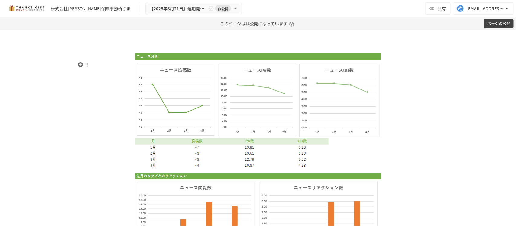
click at [205, 127] on img at bounding box center [257, 111] width 245 height 116
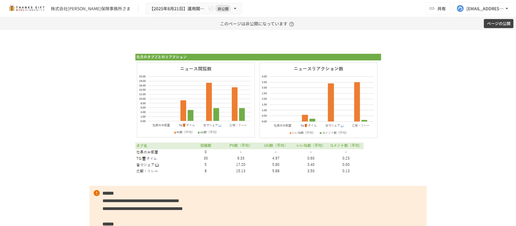
click at [205, 127] on img at bounding box center [258, 113] width 246 height 120
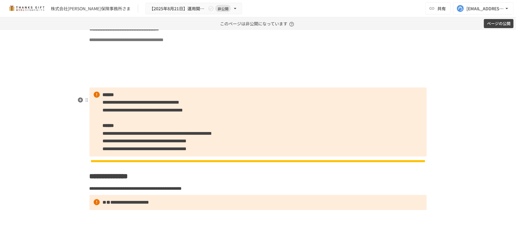
scroll to position [1776, 0]
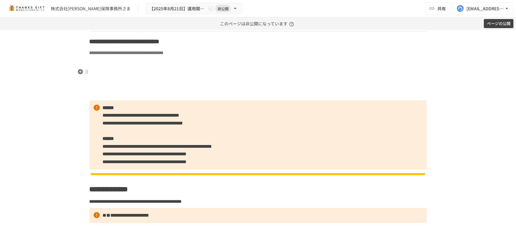
click at [89, 67] on p at bounding box center [257, 63] width 337 height 8
click at [77, 74] on icon "button" at bounding box center [80, 72] width 6 height 6
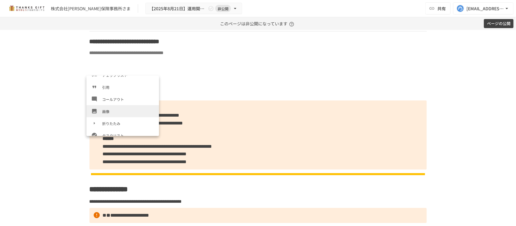
scroll to position [92, 0]
click at [111, 111] on span "画像" at bounding box center [128, 111] width 52 height 6
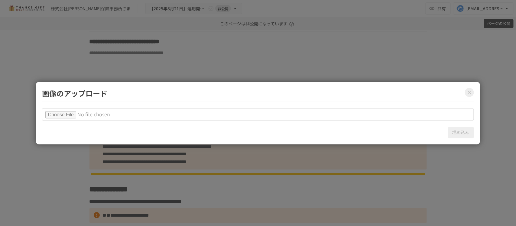
click at [63, 109] on input "file" at bounding box center [258, 114] width 432 height 13
type input "**********"
click at [453, 134] on button "埋め込み" at bounding box center [461, 132] width 26 height 11
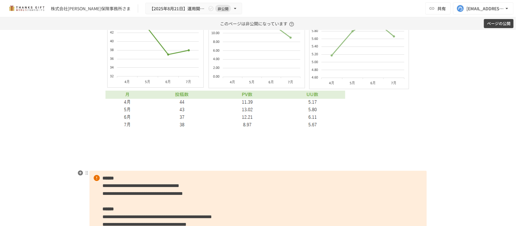
scroll to position [1889, 0]
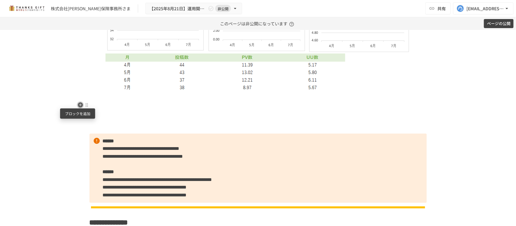
click at [78, 104] on icon "button" at bounding box center [80, 104] width 5 height 5
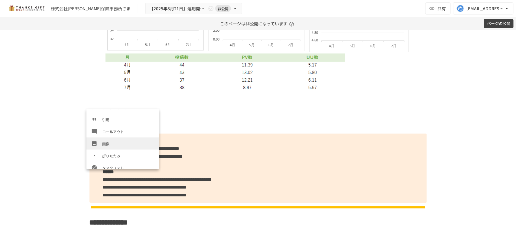
scroll to position [93, 0]
click at [121, 142] on span "画像" at bounding box center [128, 143] width 52 height 6
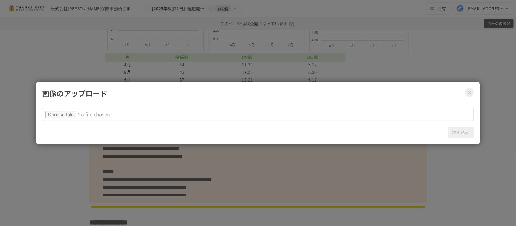
click at [75, 117] on input "file" at bounding box center [258, 114] width 432 height 13
type input "**********"
click at [453, 129] on button "埋め込み" at bounding box center [461, 132] width 26 height 11
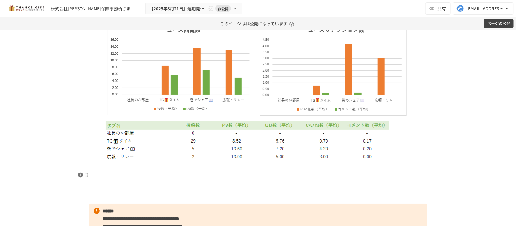
scroll to position [2002, 0]
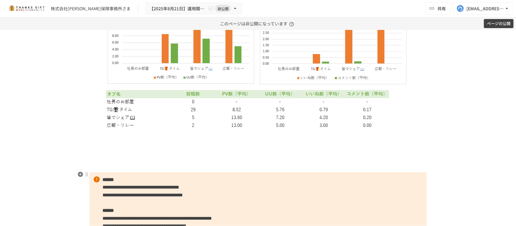
click at [224, 170] on p at bounding box center [257, 166] width 337 height 8
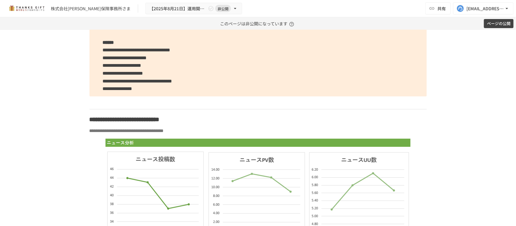
scroll to position [1662, 0]
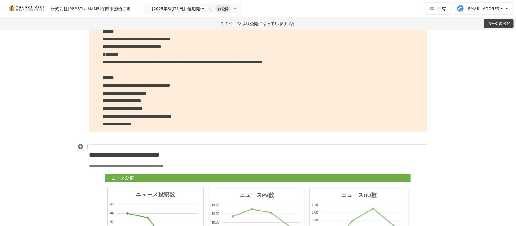
click at [174, 142] on p at bounding box center [257, 138] width 337 height 8
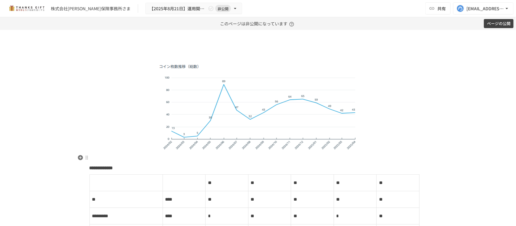
scroll to position [944, 0]
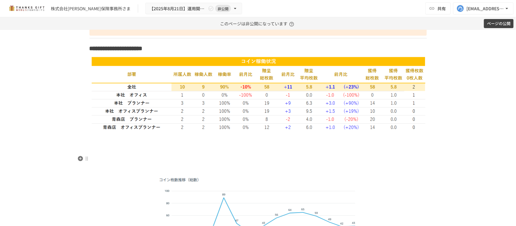
click at [177, 157] on p at bounding box center [257, 159] width 337 height 8
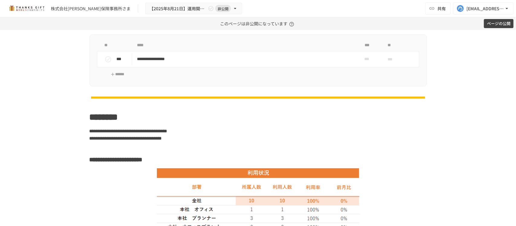
scroll to position [642, 0]
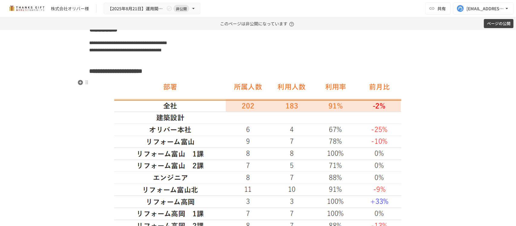
scroll to position [440, 0]
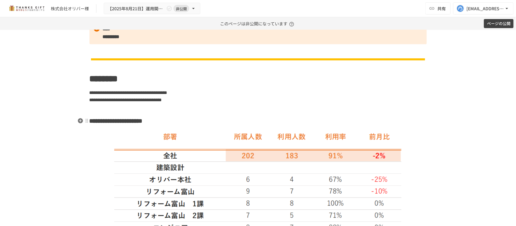
click at [233, 120] on h3 "**********" at bounding box center [257, 121] width 337 height 10
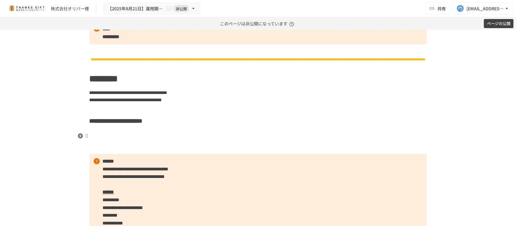
click at [163, 136] on h3 at bounding box center [257, 136] width 337 height 10
click at [79, 135] on icon "button" at bounding box center [80, 136] width 6 height 6
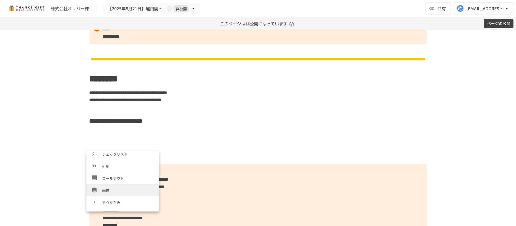
scroll to position [88, 0]
click at [116, 188] on span "画像" at bounding box center [128, 190] width 52 height 6
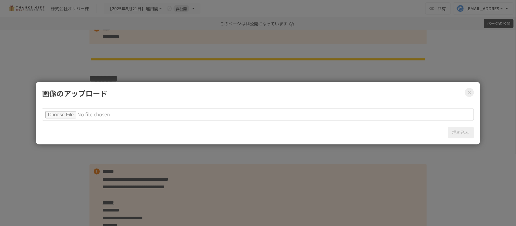
click at [65, 116] on input "file" at bounding box center [258, 114] width 432 height 13
type input "**********"
click at [456, 130] on button "埋め込み" at bounding box center [461, 132] width 26 height 11
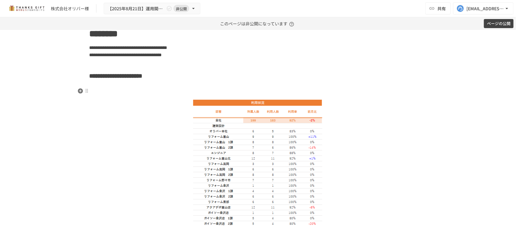
scroll to position [478, 0]
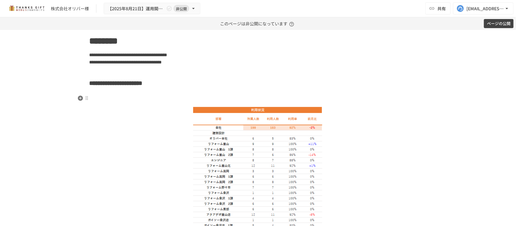
click at [224, 94] on h3 at bounding box center [257, 98] width 337 height 10
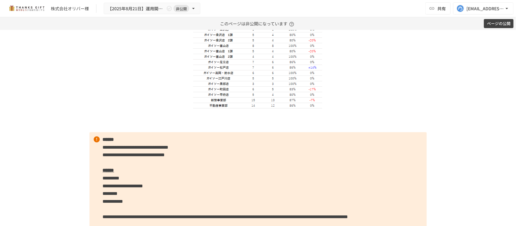
scroll to position [667, 0]
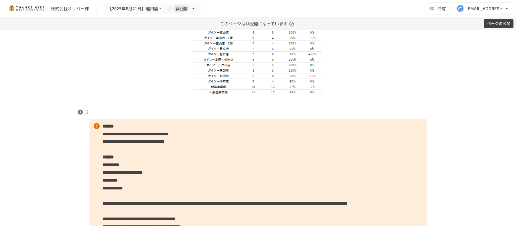
click at [223, 113] on p at bounding box center [257, 112] width 337 height 8
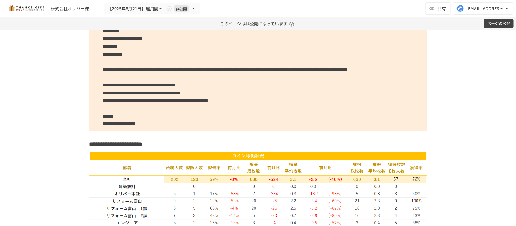
scroll to position [856, 0]
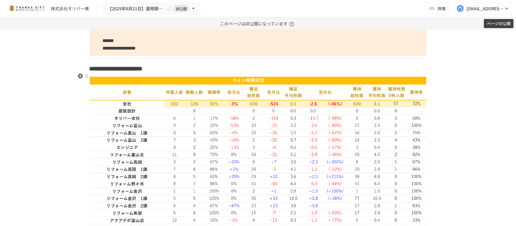
click at [227, 74] on h3 "**********" at bounding box center [257, 68] width 337 height 10
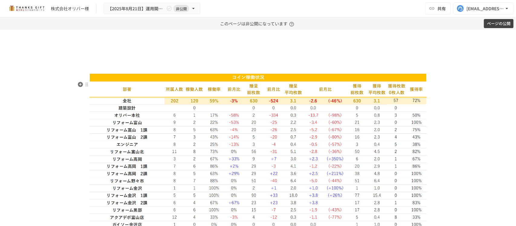
scroll to position [969, 0]
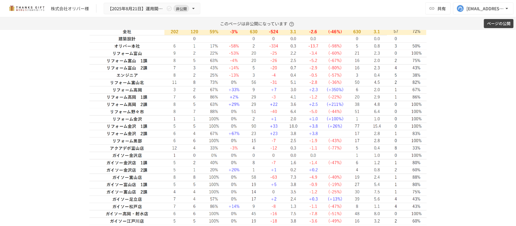
click at [227, 96] on img at bounding box center [257, 132] width 337 height 257
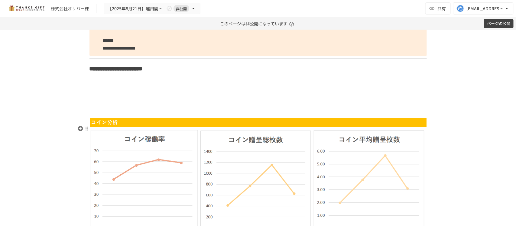
click at [217, 175] on img at bounding box center [257, 207] width 337 height 178
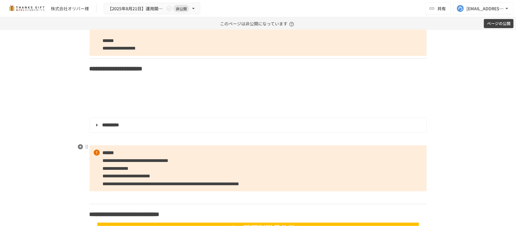
scroll to position [856, 0]
click at [101, 84] on p at bounding box center [257, 80] width 337 height 8
click at [78, 87] on icon "button" at bounding box center [80, 87] width 5 height 5
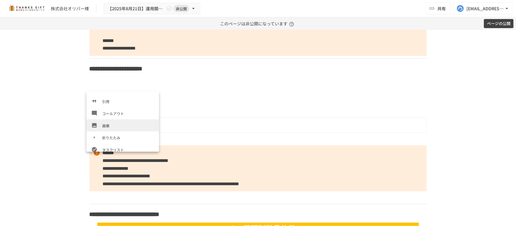
scroll to position [93, 0]
click at [116, 126] on span "画像" at bounding box center [128, 125] width 52 height 6
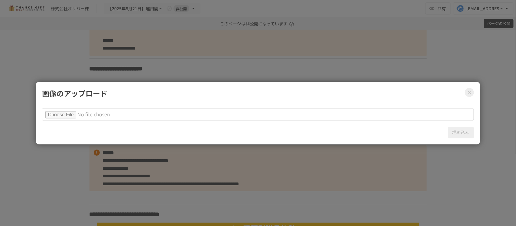
click at [69, 113] on input "file" at bounding box center [258, 114] width 432 height 13
type input "**********"
click at [462, 131] on button "埋め込み" at bounding box center [461, 132] width 26 height 11
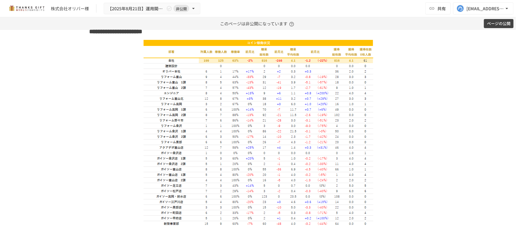
scroll to position [1007, 0]
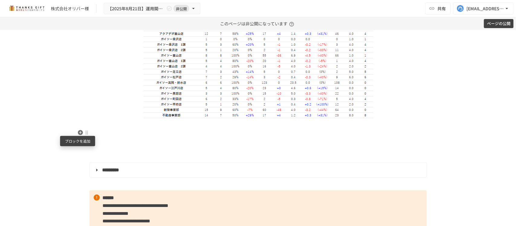
click at [79, 130] on icon "button" at bounding box center [80, 133] width 6 height 6
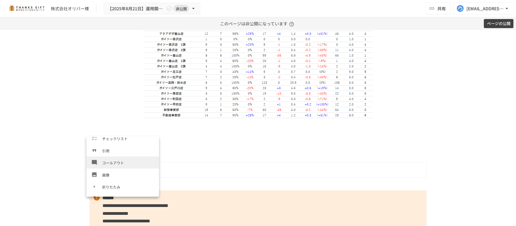
scroll to position [89, 0]
click at [117, 171] on li "画像" at bounding box center [122, 174] width 73 height 12
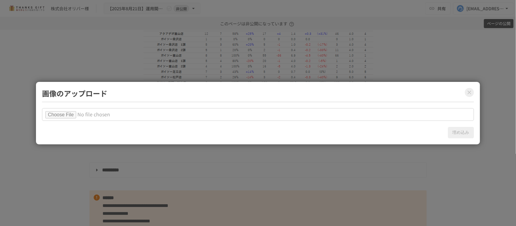
click at [70, 113] on input "file" at bounding box center [258, 114] width 432 height 13
type input "**********"
click at [465, 134] on button "埋め込み" at bounding box center [461, 132] width 26 height 11
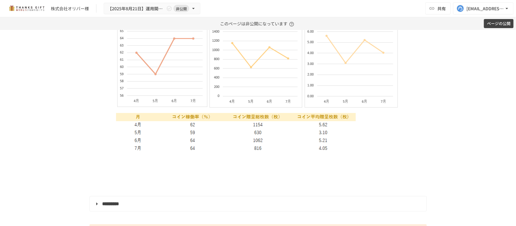
scroll to position [1158, 0]
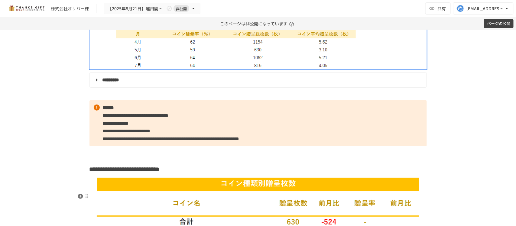
scroll to position [1271, 0]
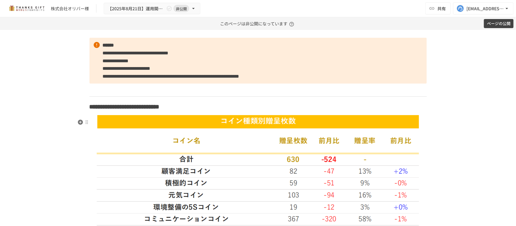
click at [262, 112] on h3 "**********" at bounding box center [257, 107] width 337 height 10
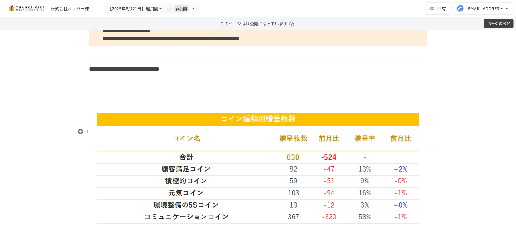
click at [241, 159] on img at bounding box center [258, 168] width 322 height 112
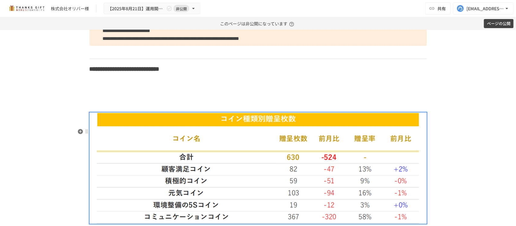
scroll to position [1309, 0]
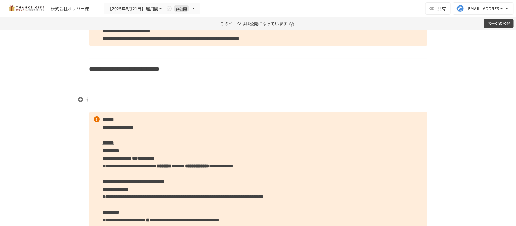
click at [106, 89] on h3 at bounding box center [257, 84] width 337 height 10
click at [78, 97] on icon "button" at bounding box center [80, 99] width 5 height 5
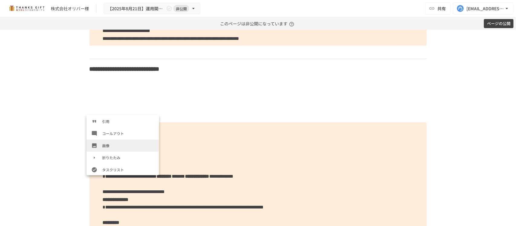
scroll to position [97, 0]
click at [111, 142] on span "画像" at bounding box center [128, 145] width 52 height 6
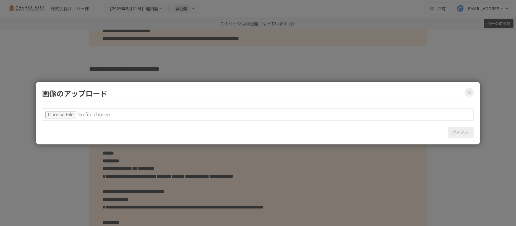
click at [78, 115] on input "file" at bounding box center [258, 114] width 432 height 13
type input "**********"
click at [457, 133] on button "埋め込み" at bounding box center [461, 132] width 26 height 11
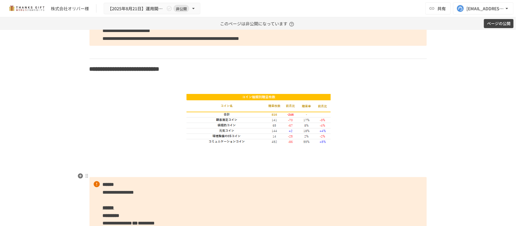
click at [230, 164] on p at bounding box center [257, 161] width 337 height 8
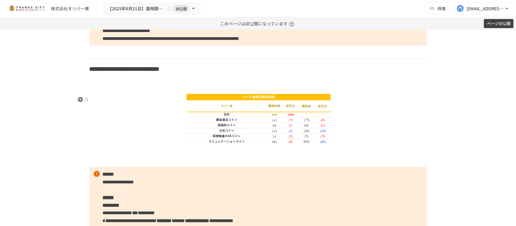
click at [237, 89] on h3 at bounding box center [257, 84] width 337 height 10
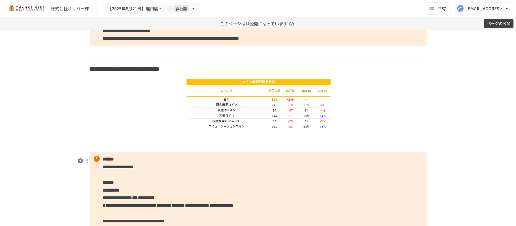
click at [225, 149] on p at bounding box center [257, 145] width 337 height 8
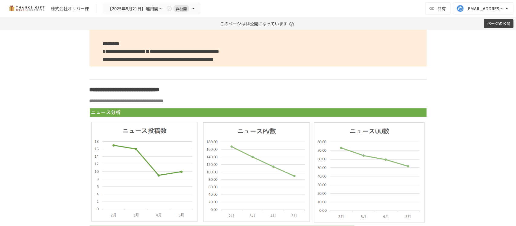
scroll to position [1498, 0]
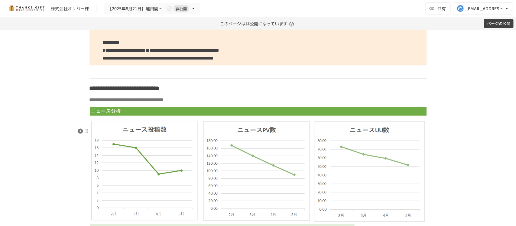
click at [270, 104] on p "**********" at bounding box center [257, 100] width 337 height 8
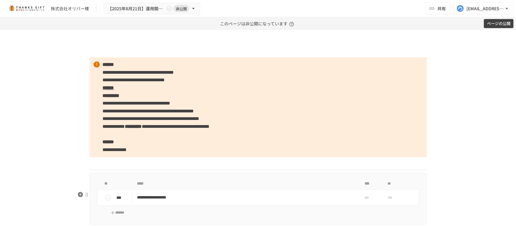
scroll to position [1536, 0]
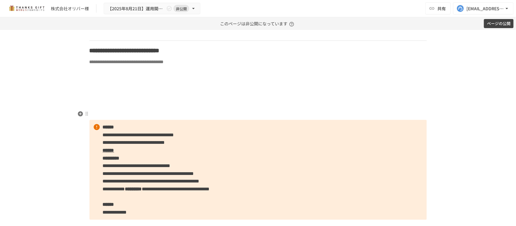
click at [103, 87] on p at bounding box center [257, 83] width 337 height 8
click at [79, 104] on icon "button" at bounding box center [80, 103] width 5 height 5
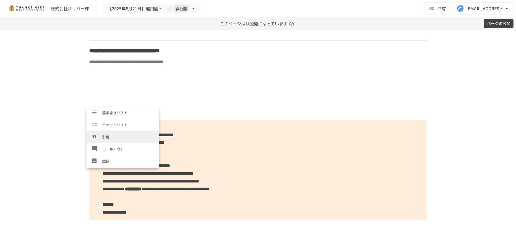
scroll to position [74, 0]
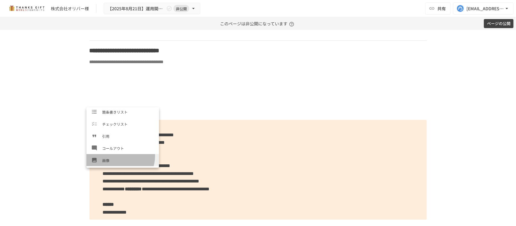
click at [119, 156] on li "画像" at bounding box center [122, 160] width 73 height 12
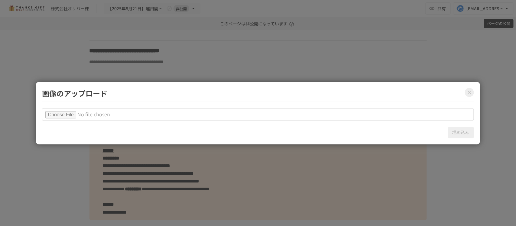
click at [70, 115] on input "file" at bounding box center [258, 114] width 432 height 13
type input "**********"
click at [460, 134] on button "埋め込み" at bounding box center [461, 132] width 26 height 11
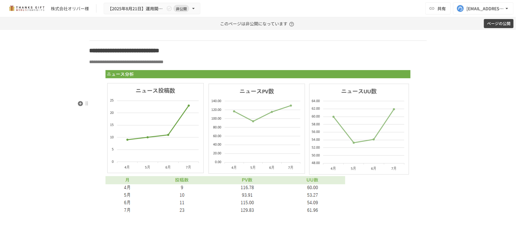
scroll to position [1687, 0]
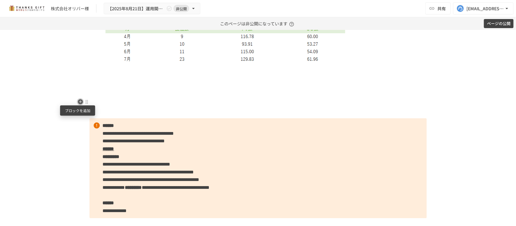
click at [78, 100] on icon "button" at bounding box center [80, 101] width 5 height 5
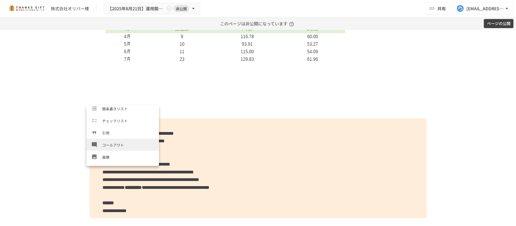
scroll to position [76, 0]
click at [117, 150] on li "画像" at bounding box center [122, 156] width 73 height 12
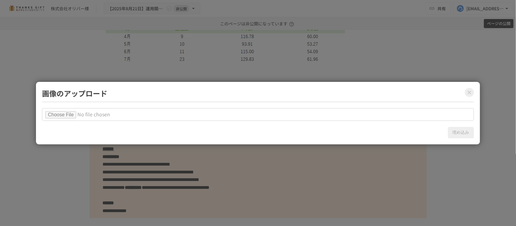
click at [76, 116] on input "file" at bounding box center [258, 114] width 432 height 13
type input "**********"
click at [455, 132] on button "埋め込み" at bounding box center [461, 132] width 26 height 11
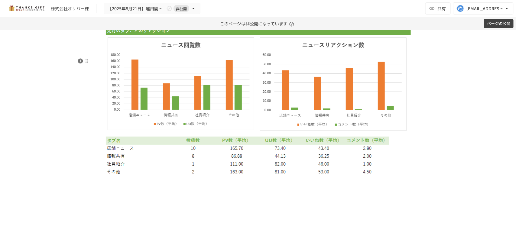
scroll to position [1800, 0]
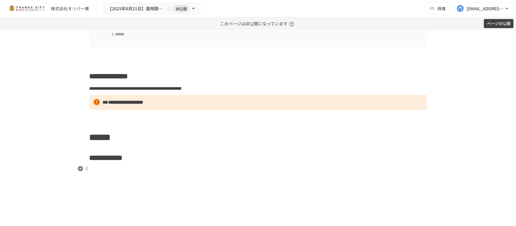
scroll to position [2065, 0]
